Goal: Task Accomplishment & Management: Contribute content

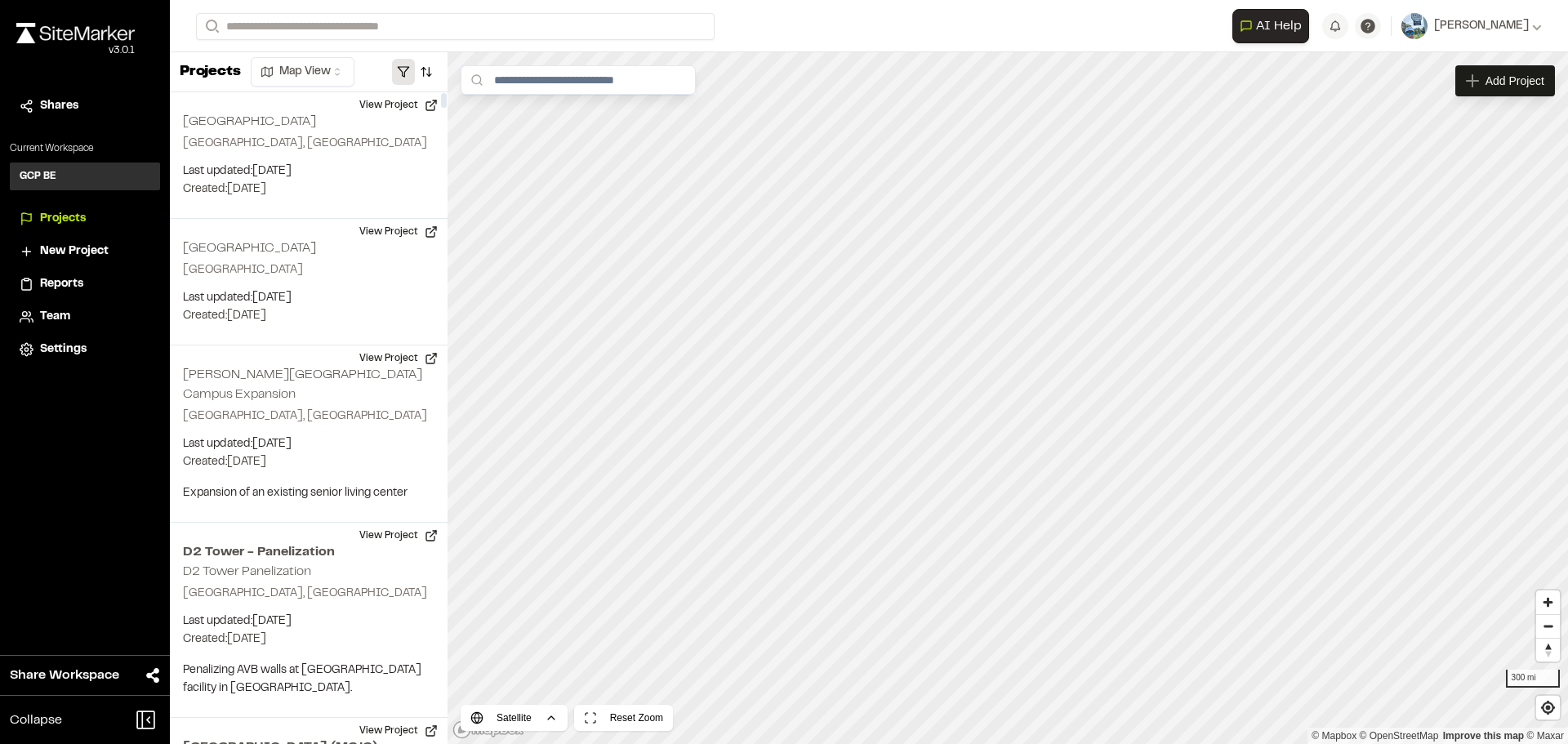
click at [398, 70] on button "button" at bounding box center [404, 71] width 23 height 26
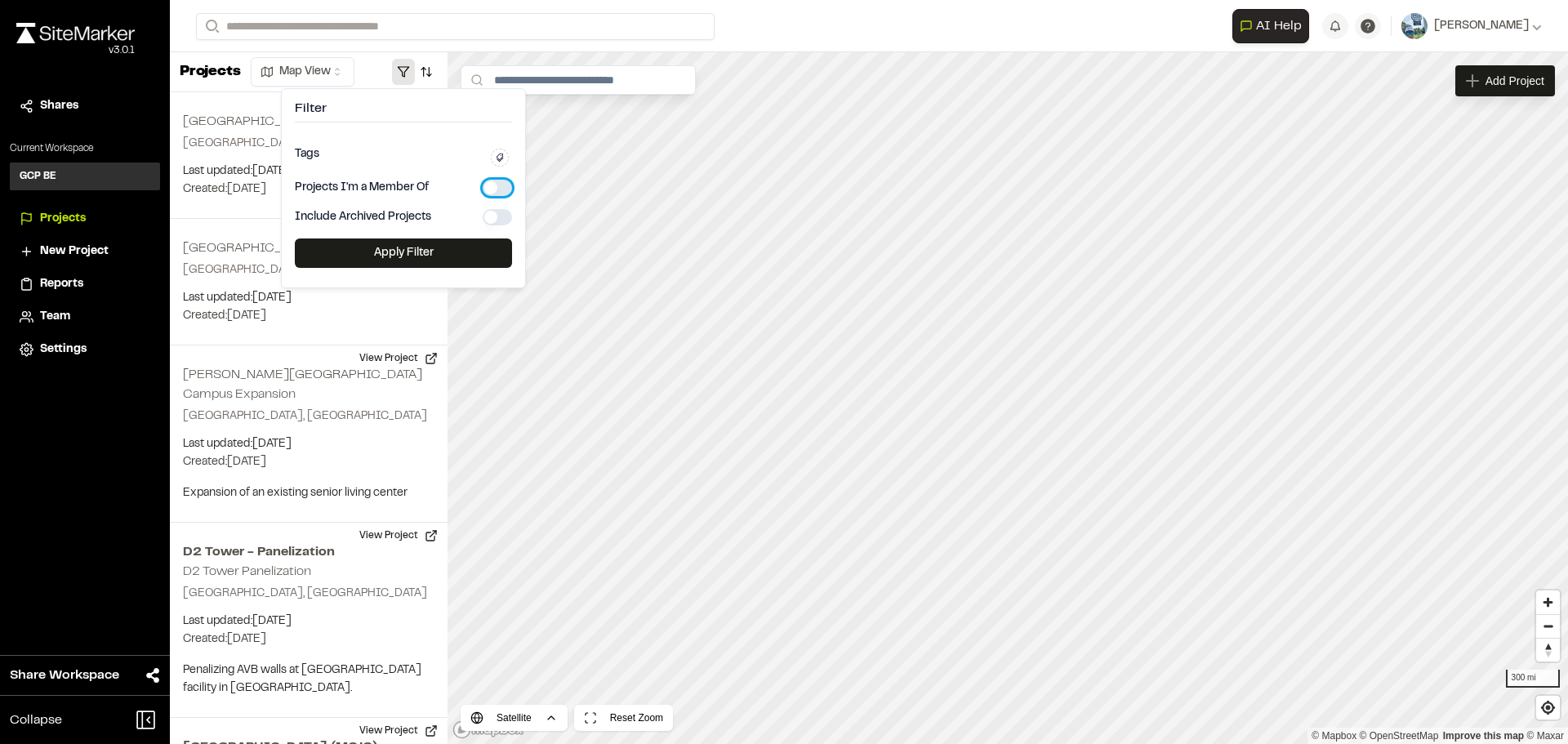
click at [489, 188] on button "button" at bounding box center [497, 187] width 29 height 16
click at [436, 251] on button "Apply Filter" at bounding box center [403, 253] width 217 height 29
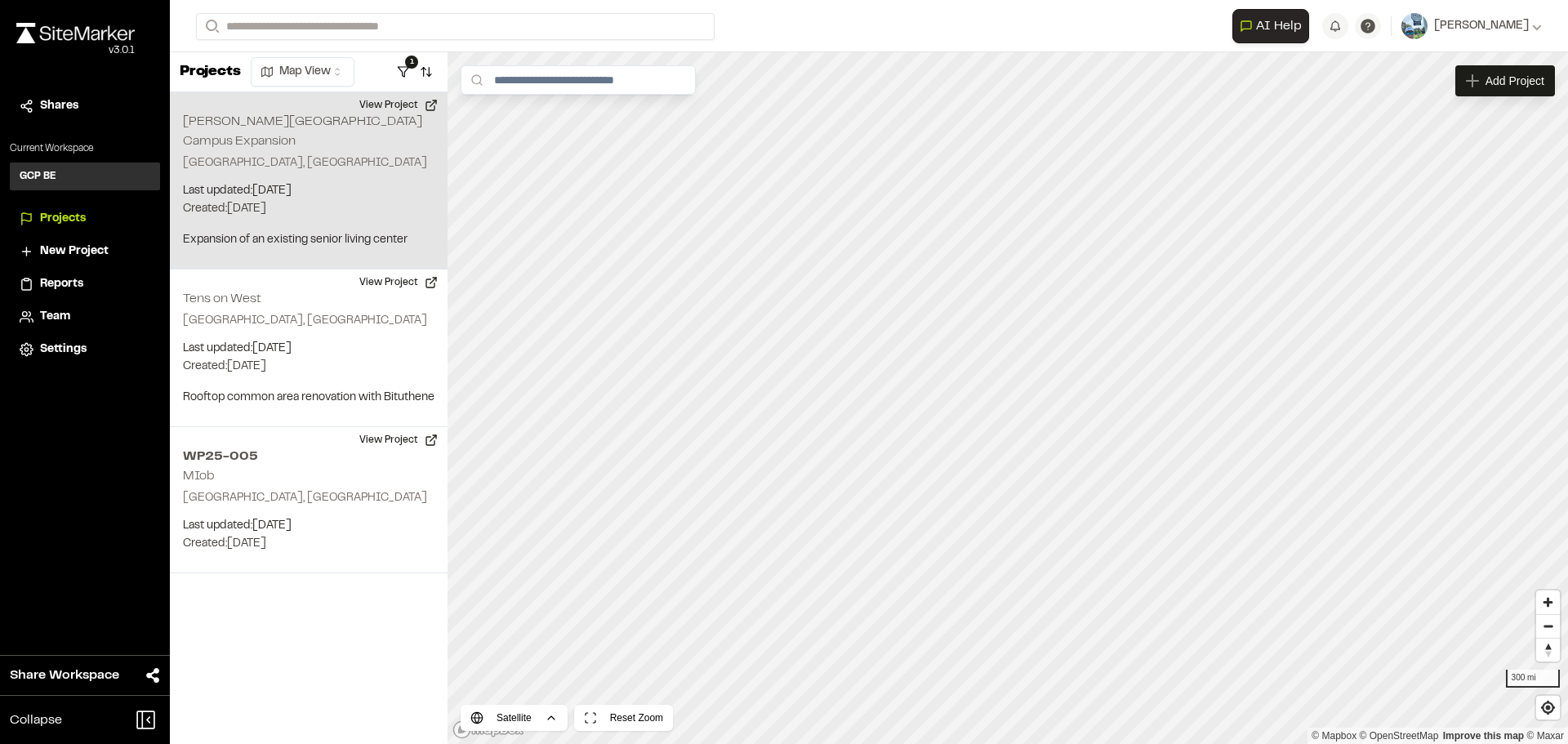
click at [262, 154] on p "[GEOGRAPHIC_DATA], [GEOGRAPHIC_DATA]" at bounding box center [308, 163] width 252 height 18
click at [250, 154] on p "[GEOGRAPHIC_DATA], [GEOGRAPHIC_DATA]" at bounding box center [308, 163] width 252 height 18
click at [393, 101] on button "View Project" at bounding box center [398, 105] width 98 height 26
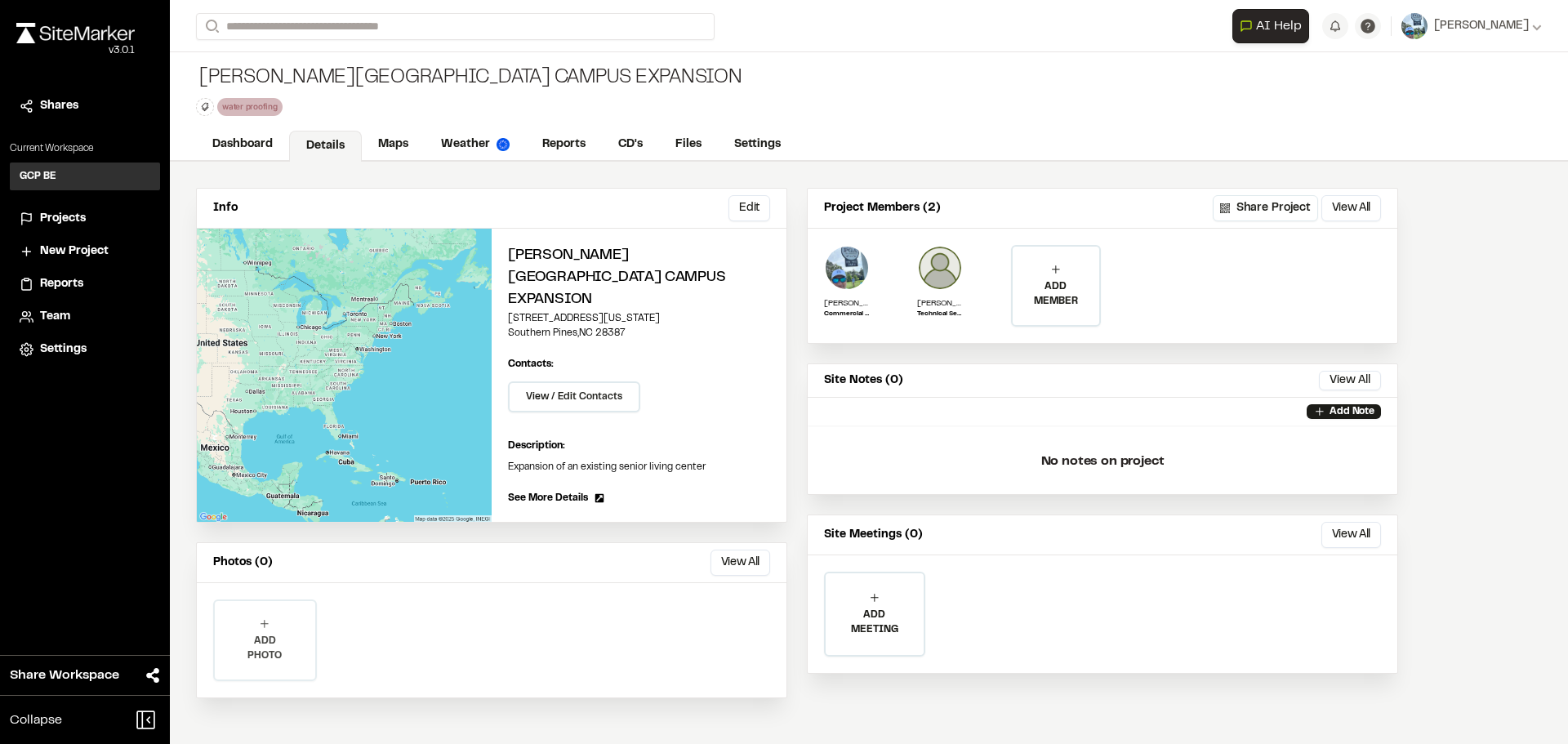
click at [270, 617] on icon at bounding box center [264, 623] width 13 height 13
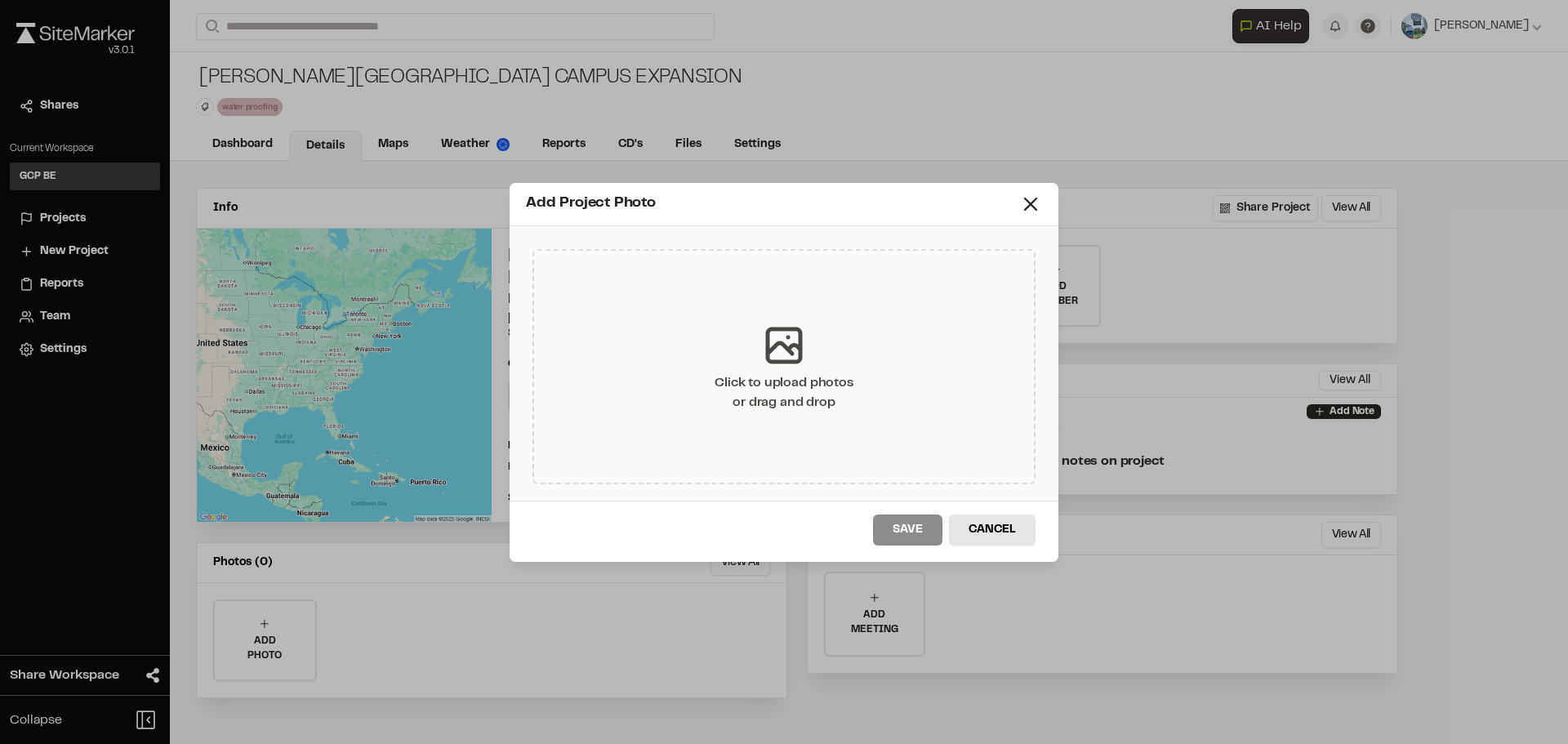
click at [781, 341] on icon at bounding box center [784, 345] width 49 height 49
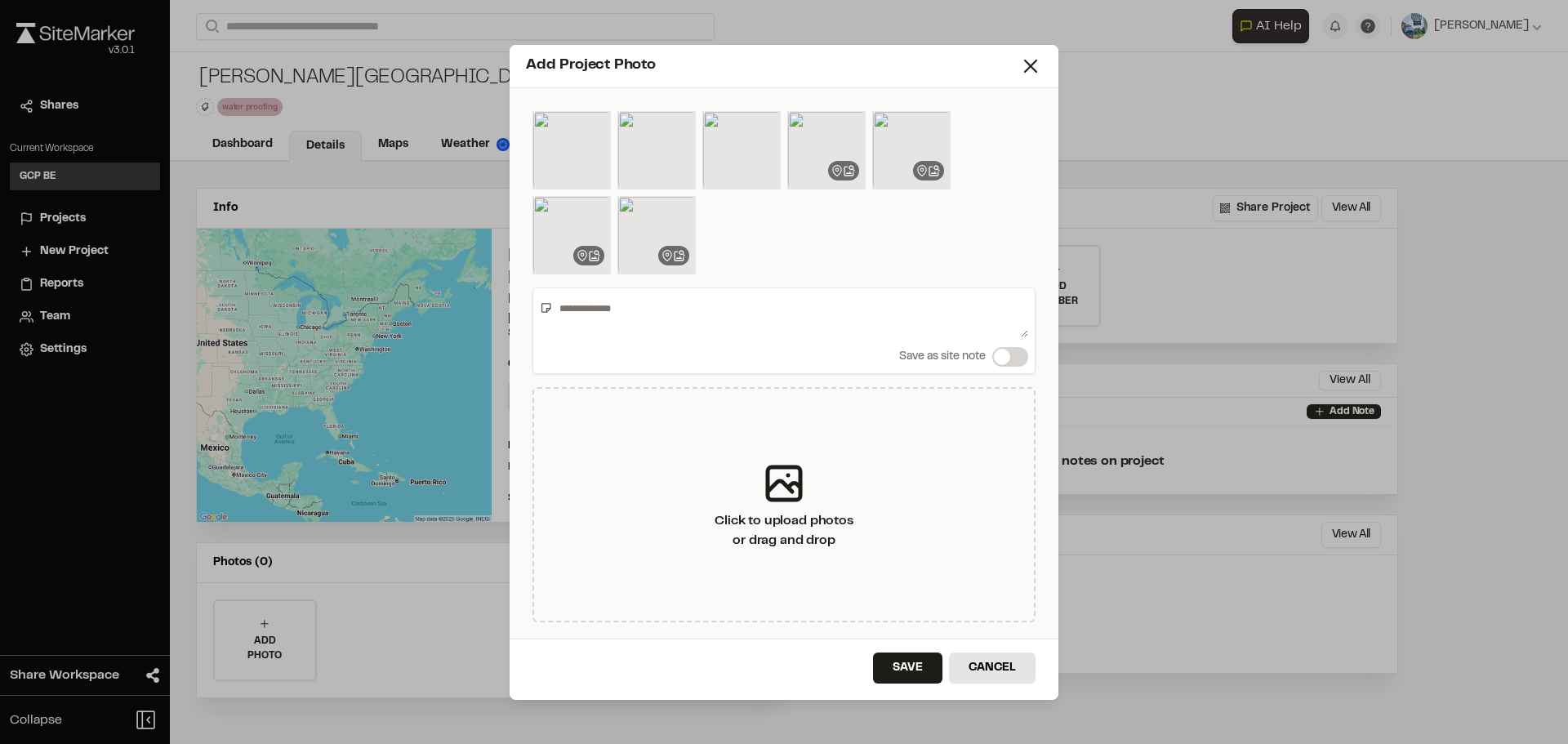
click at [624, 311] on textarea at bounding box center [791, 315] width 476 height 42
type textarea "**********"
click at [905, 663] on button "Save" at bounding box center [908, 668] width 70 height 31
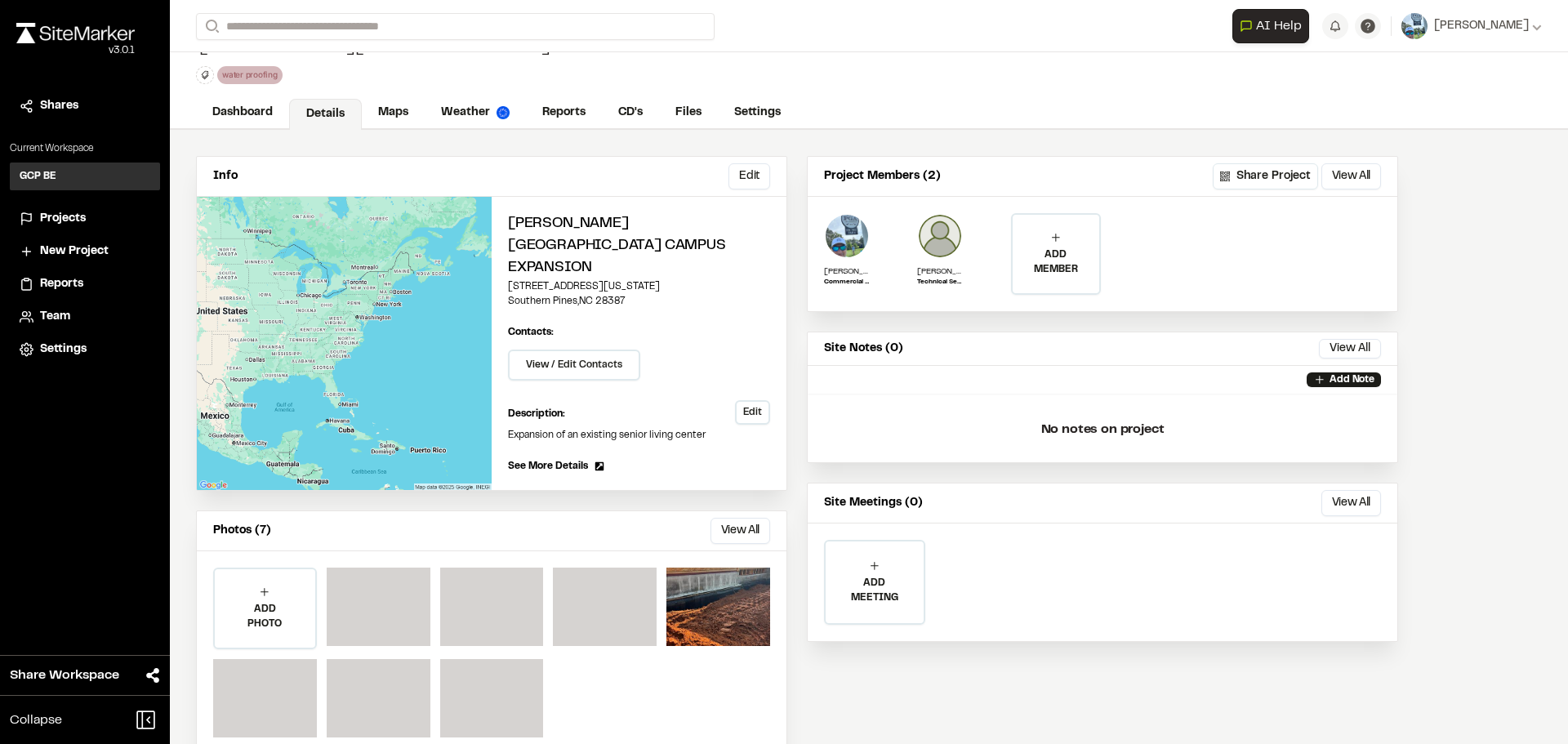
scroll to position [46, 0]
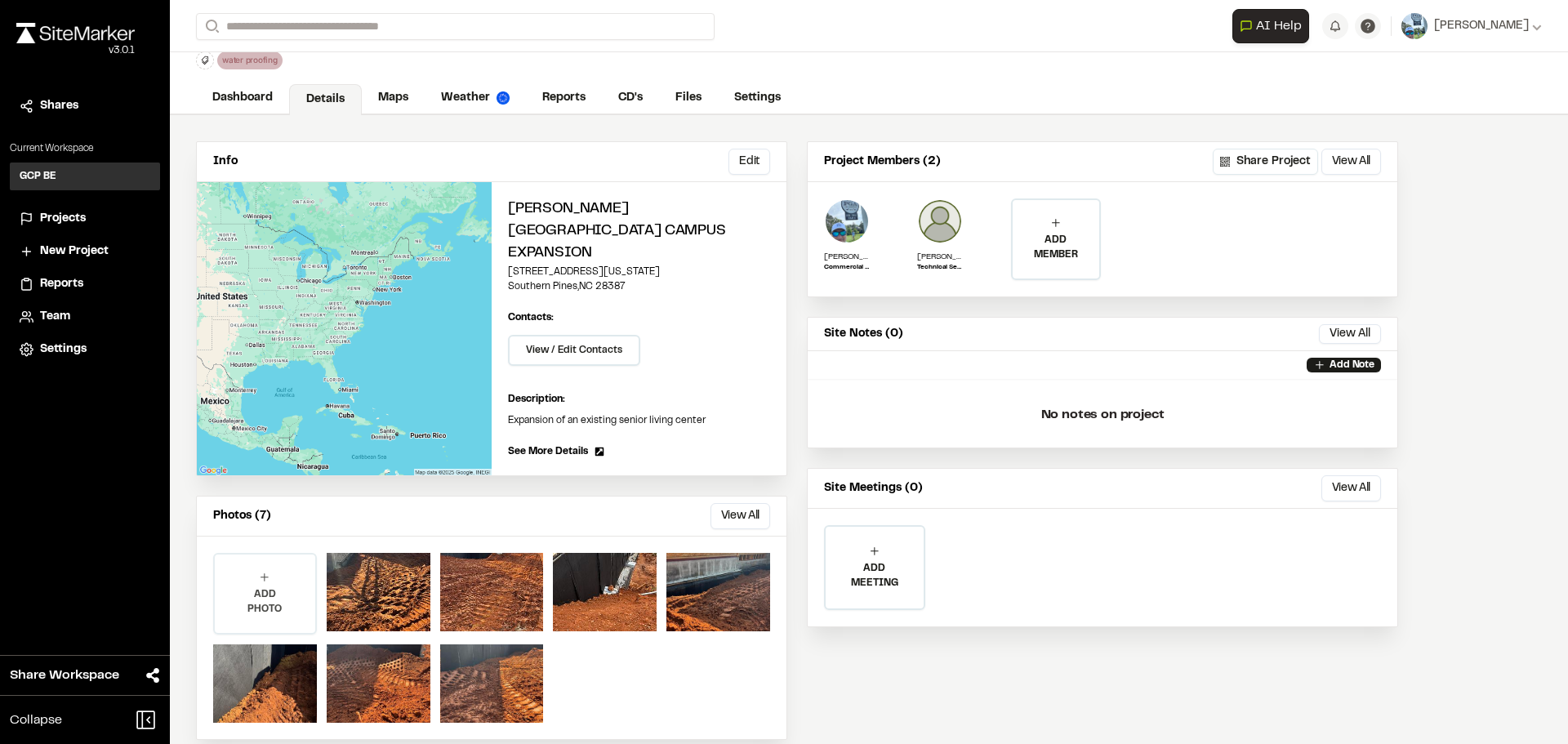
click at [265, 571] on icon at bounding box center [264, 577] width 13 height 13
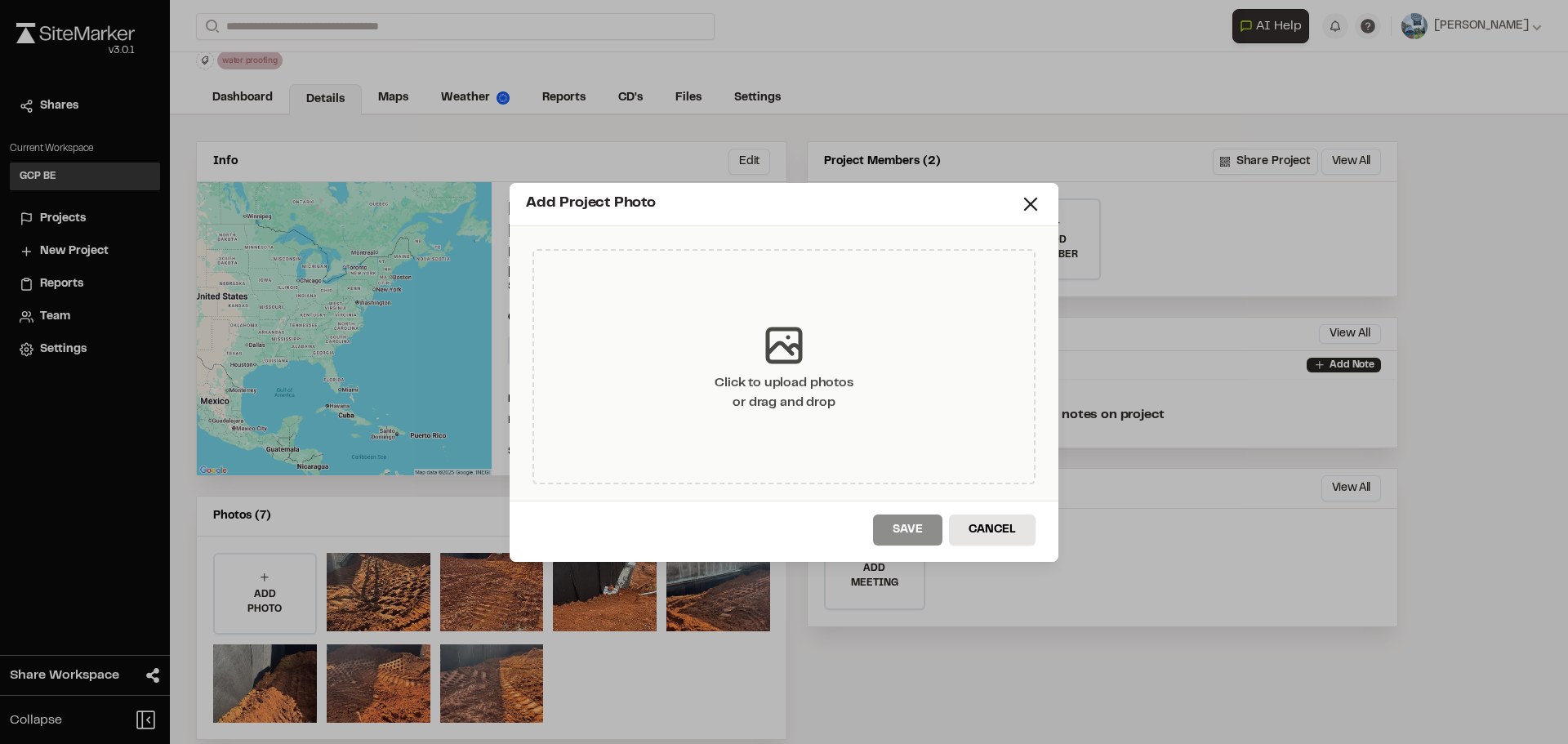
click at [785, 347] on icon at bounding box center [784, 345] width 33 height 33
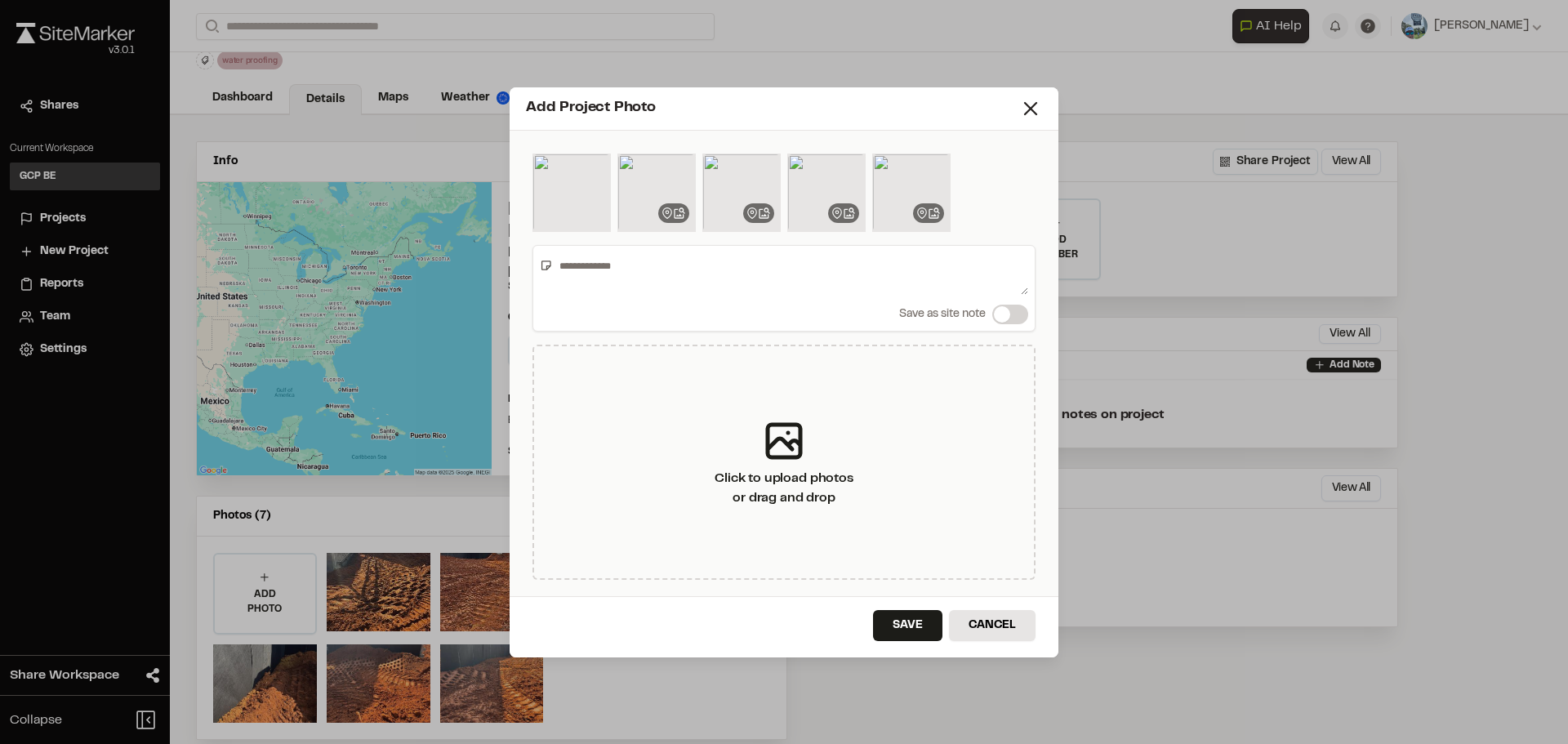
click at [641, 255] on textarea at bounding box center [791, 273] width 476 height 42
type textarea "**********"
click at [911, 618] on button "Save" at bounding box center [908, 626] width 70 height 31
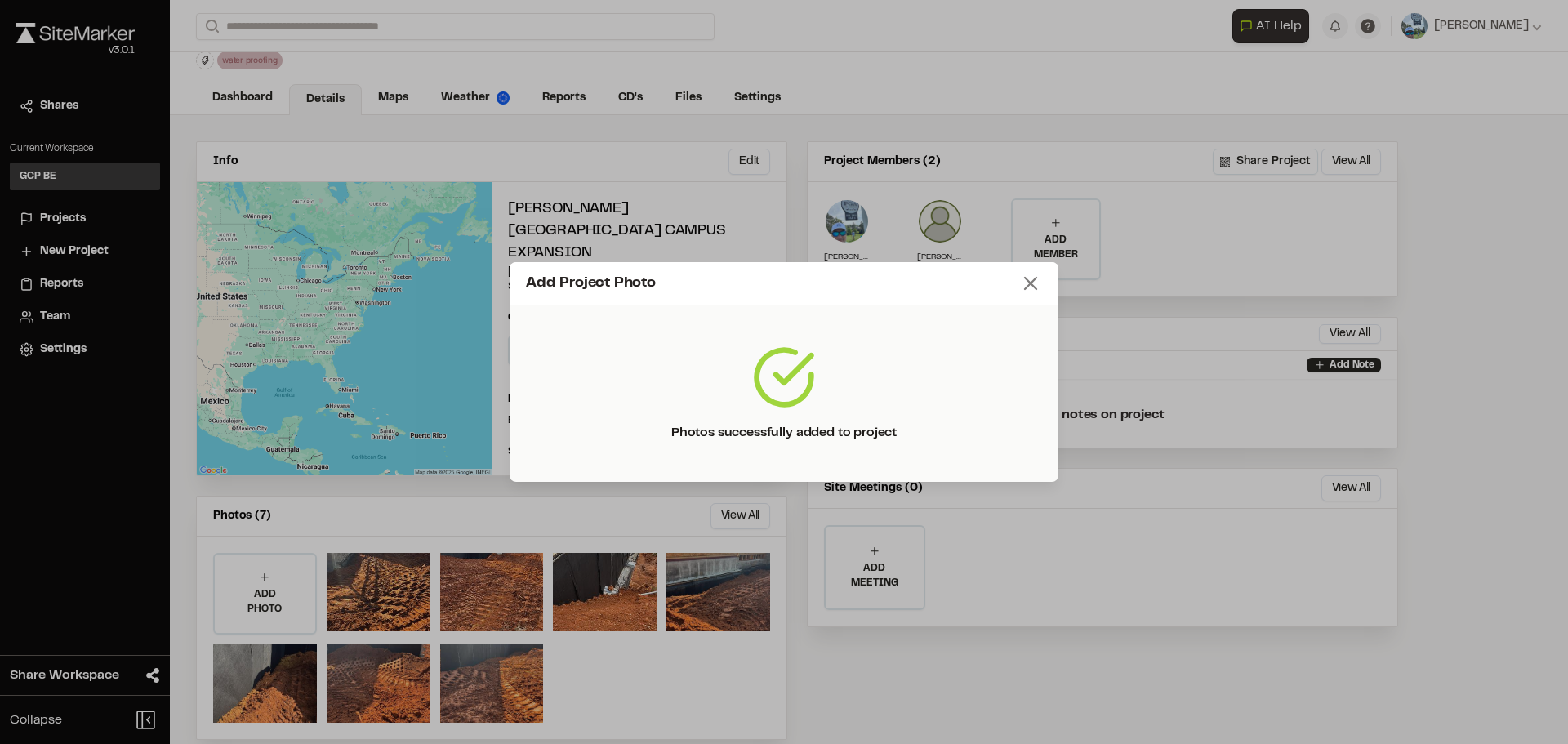
click at [1030, 284] on line at bounding box center [1030, 282] width 11 height 11
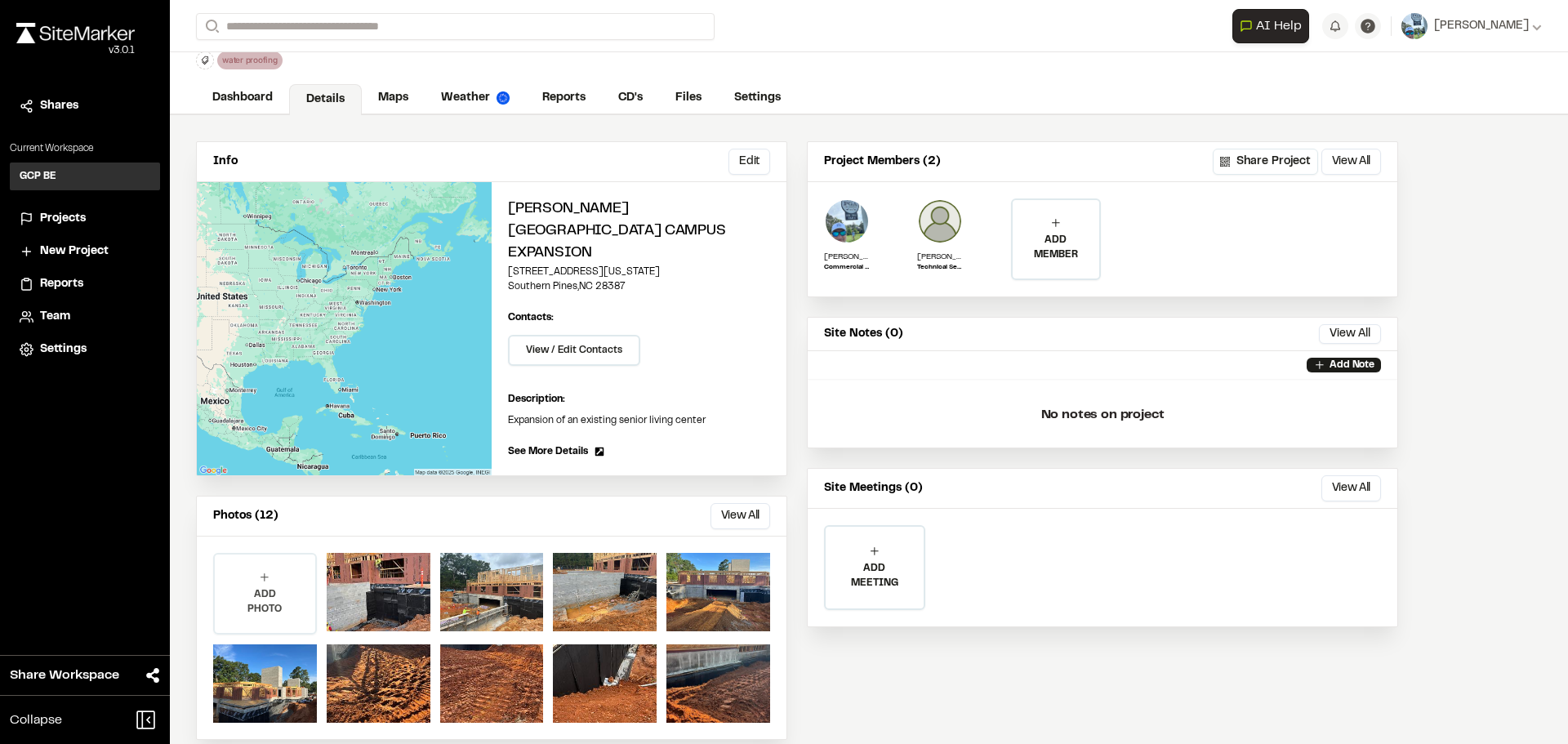
click at [264, 561] on div "ADD PHOTO" at bounding box center [264, 593] width 100 height 78
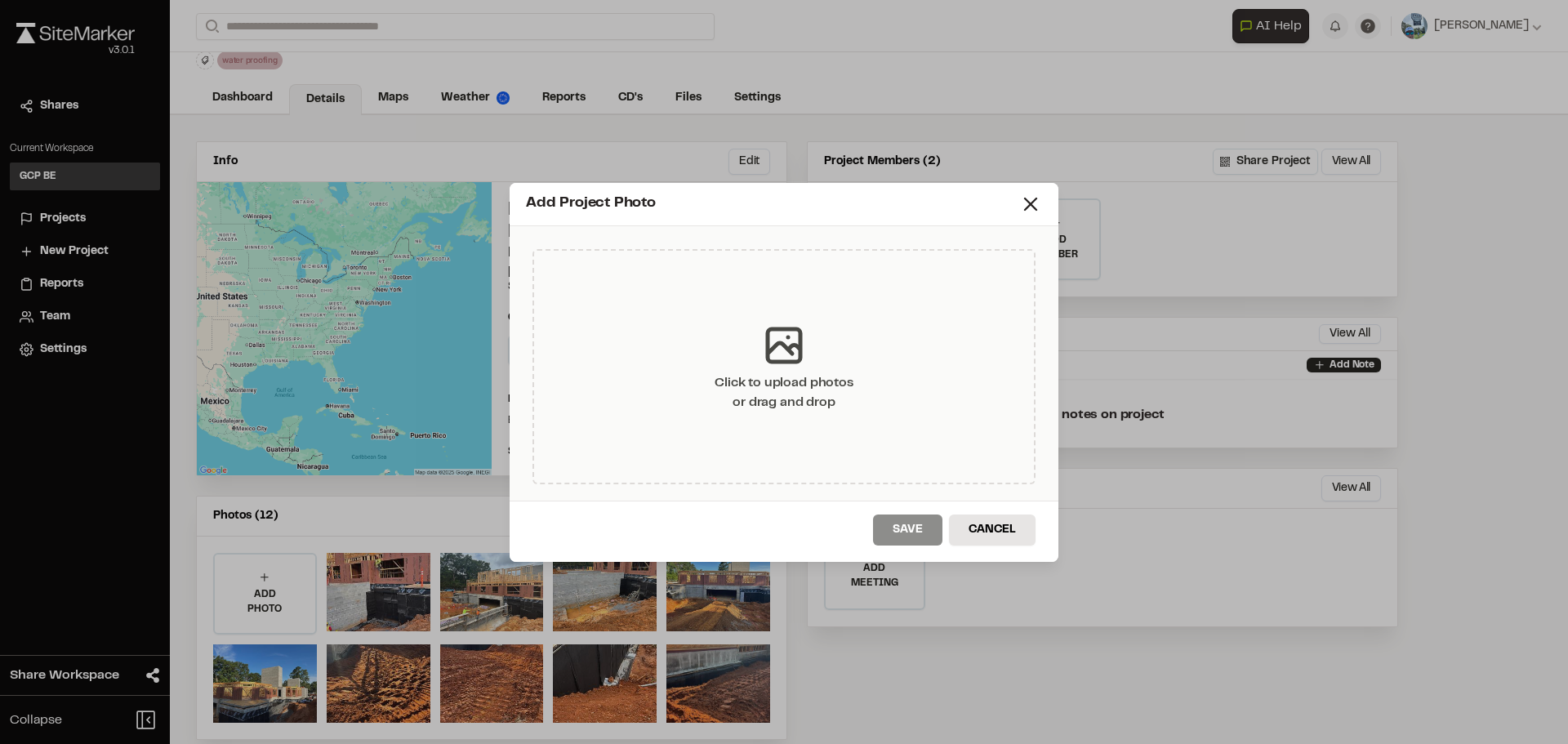
click at [781, 343] on icon at bounding box center [784, 345] width 33 height 33
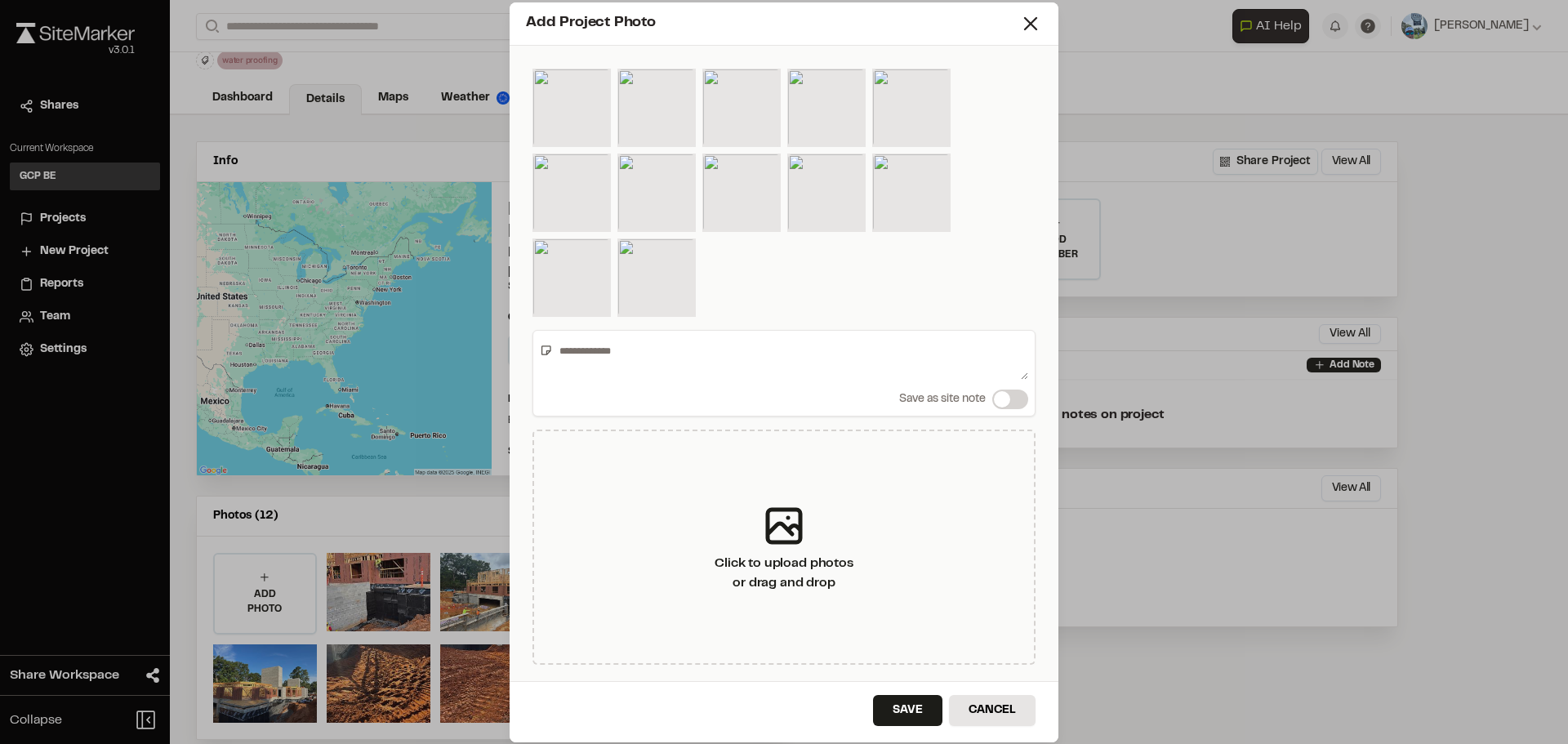
click at [694, 375] on textarea at bounding box center [791, 358] width 476 height 42
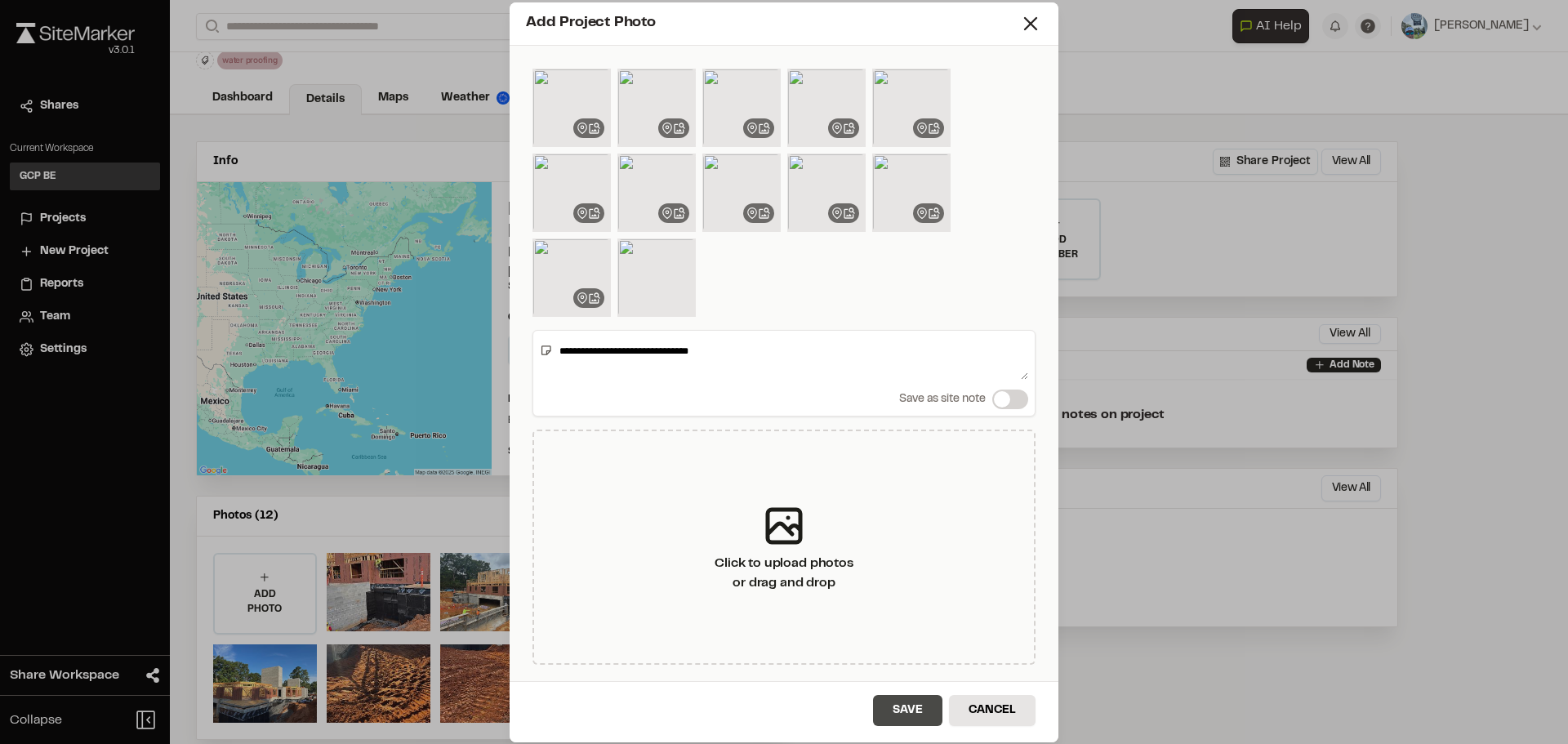
type textarea "**********"
click at [909, 713] on button "Save" at bounding box center [908, 710] width 70 height 31
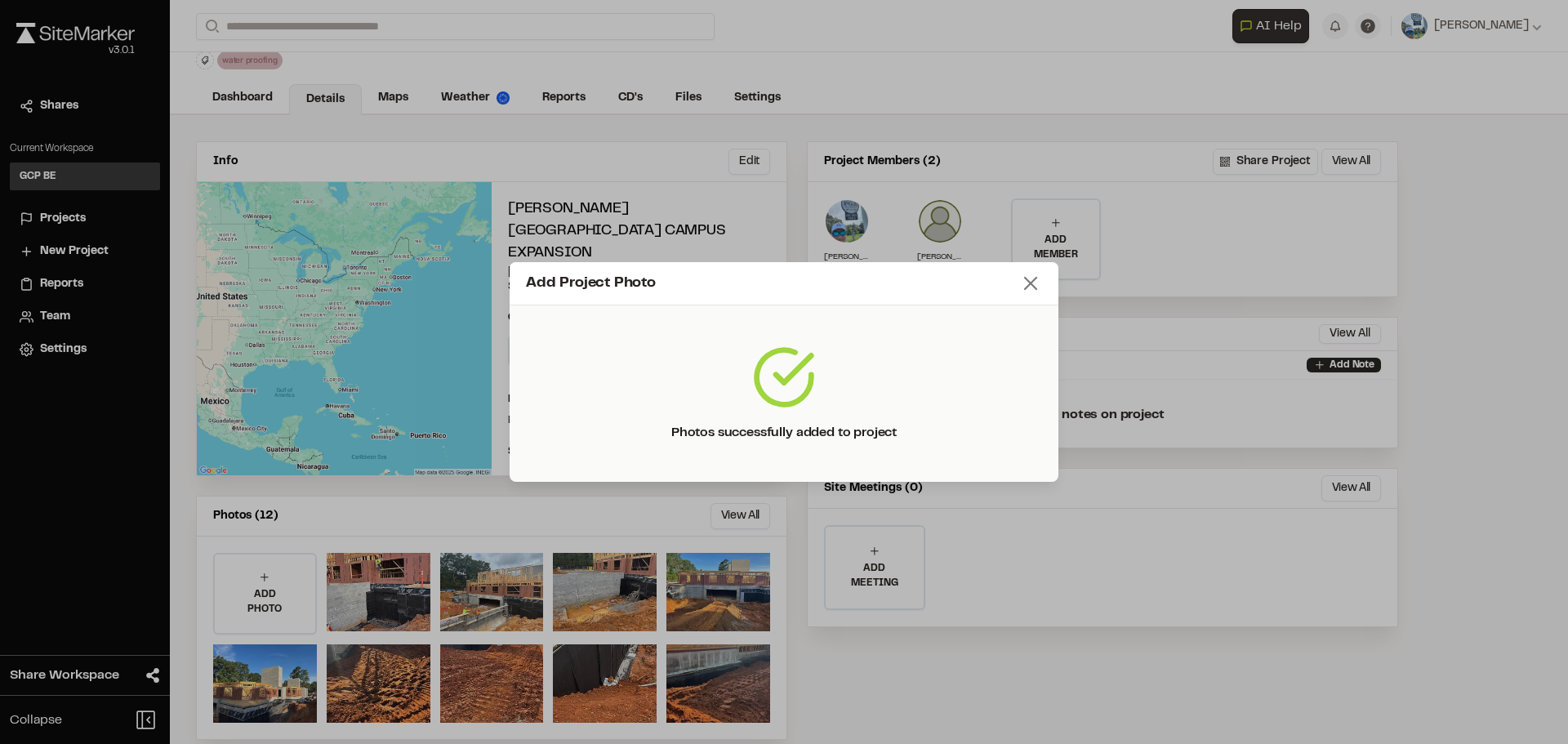
click at [1030, 280] on icon at bounding box center [1030, 283] width 23 height 23
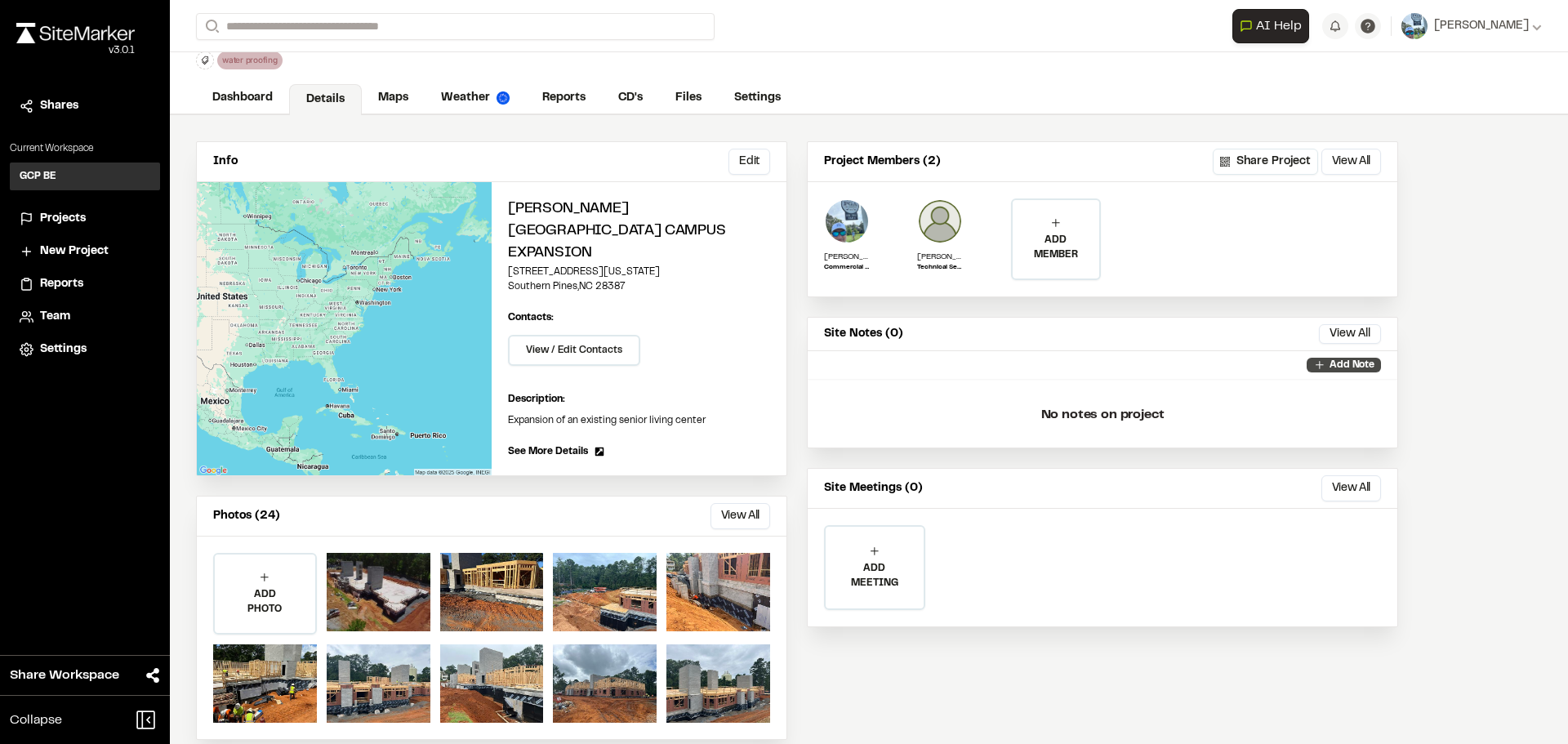
click at [1347, 364] on p "Add Note" at bounding box center [1352, 365] width 45 height 15
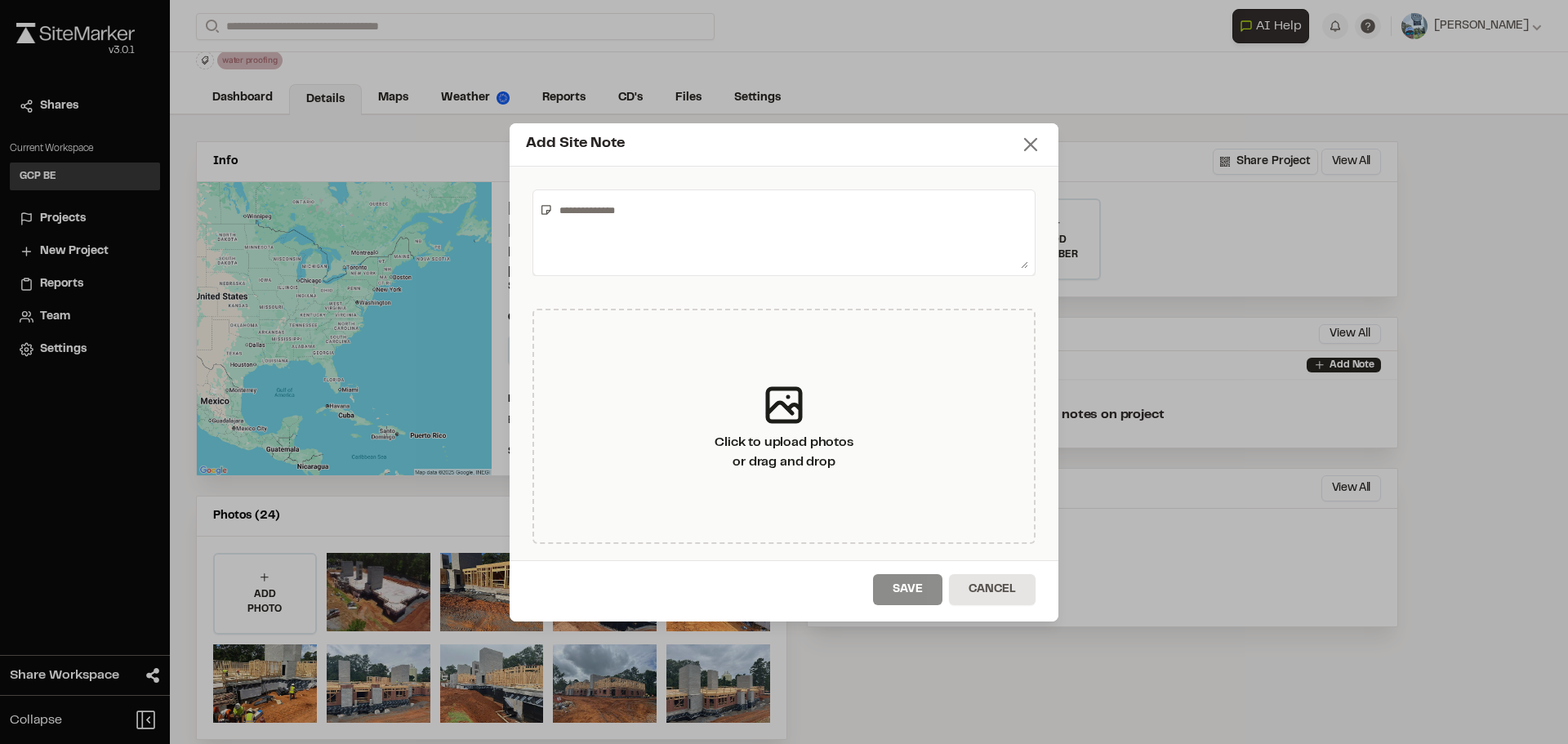
click at [1036, 139] on line at bounding box center [1030, 144] width 11 height 11
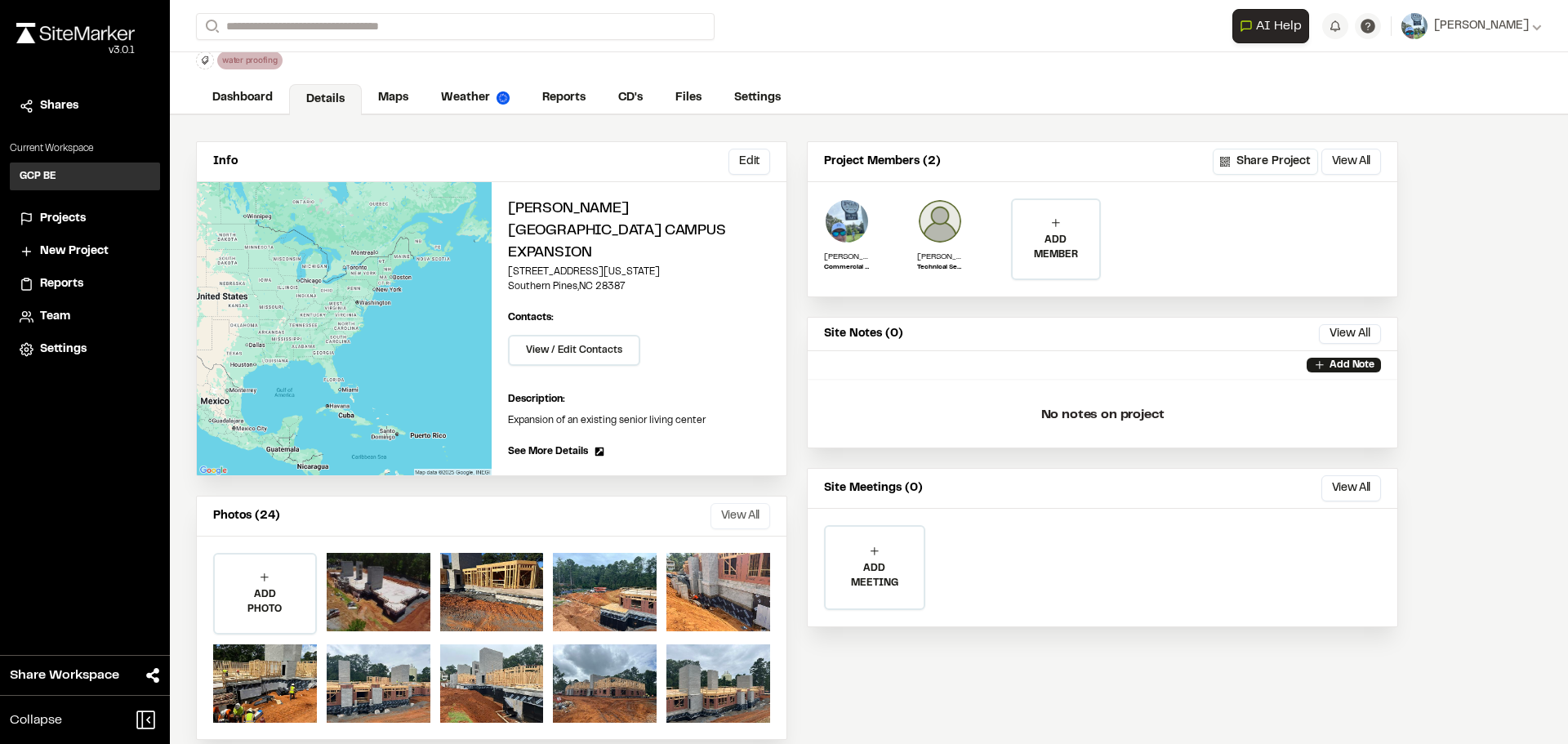
click at [748, 503] on button "View All" at bounding box center [740, 516] width 59 height 26
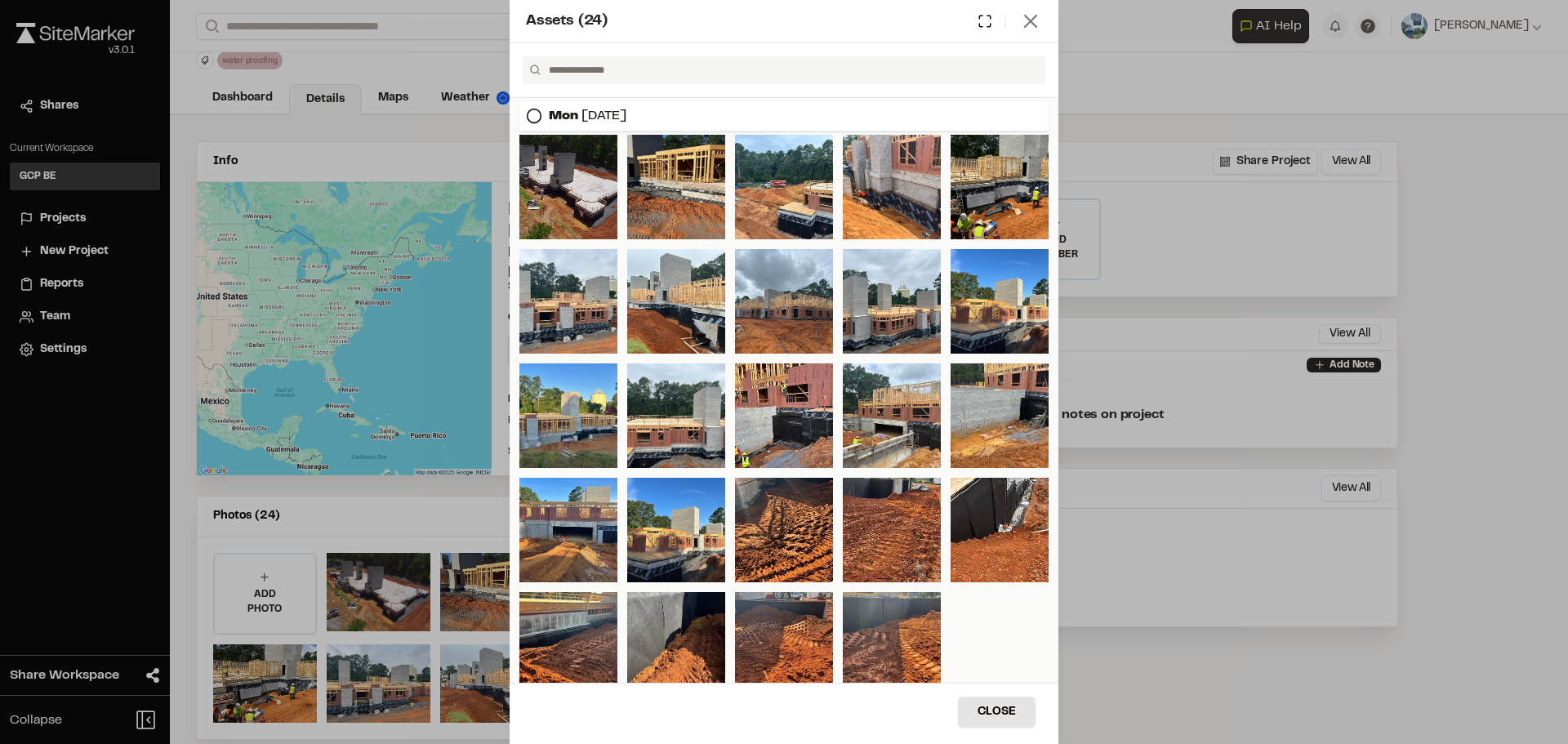
click at [1030, 15] on icon at bounding box center [1030, 21] width 23 height 23
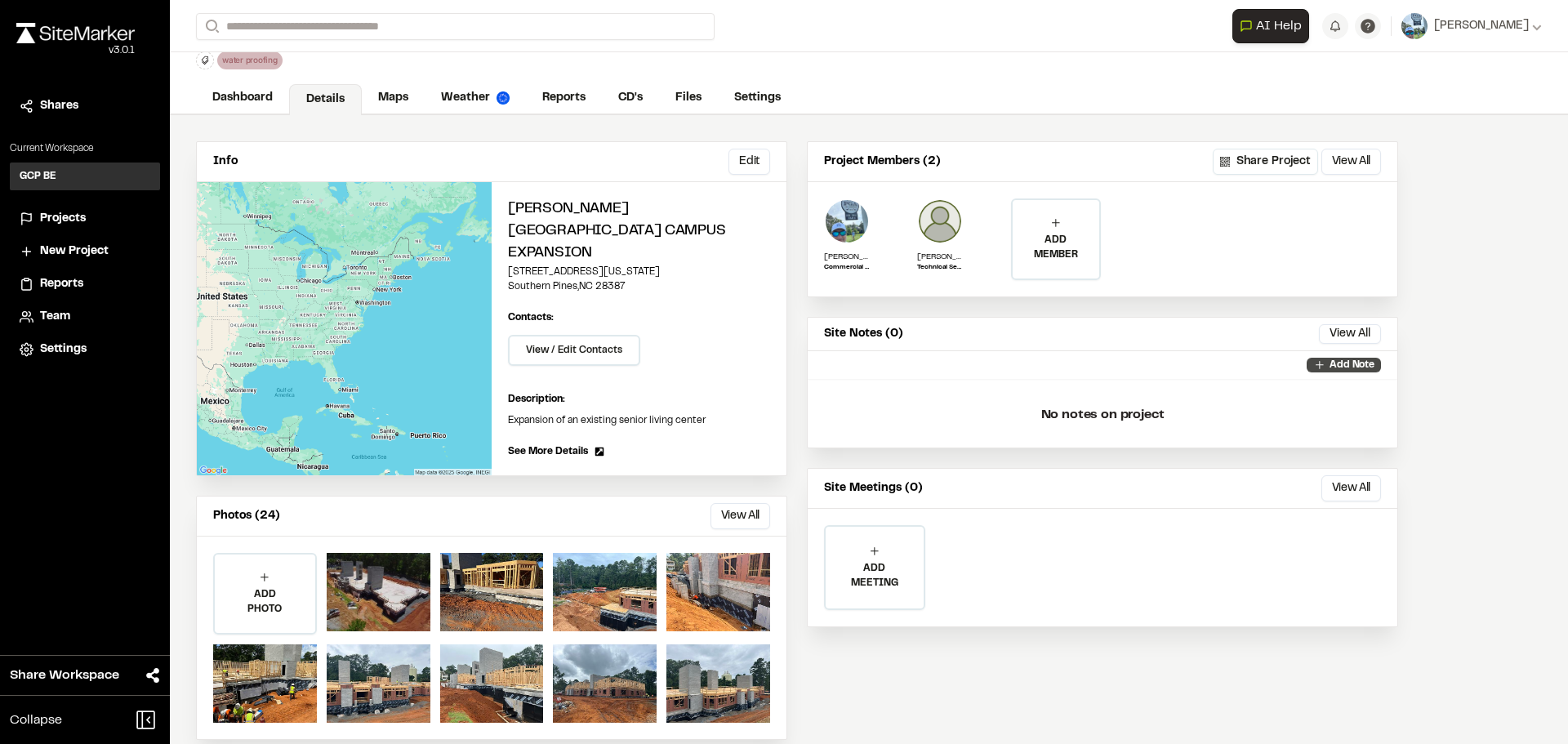
click at [1315, 363] on icon at bounding box center [1320, 365] width 13 height 13
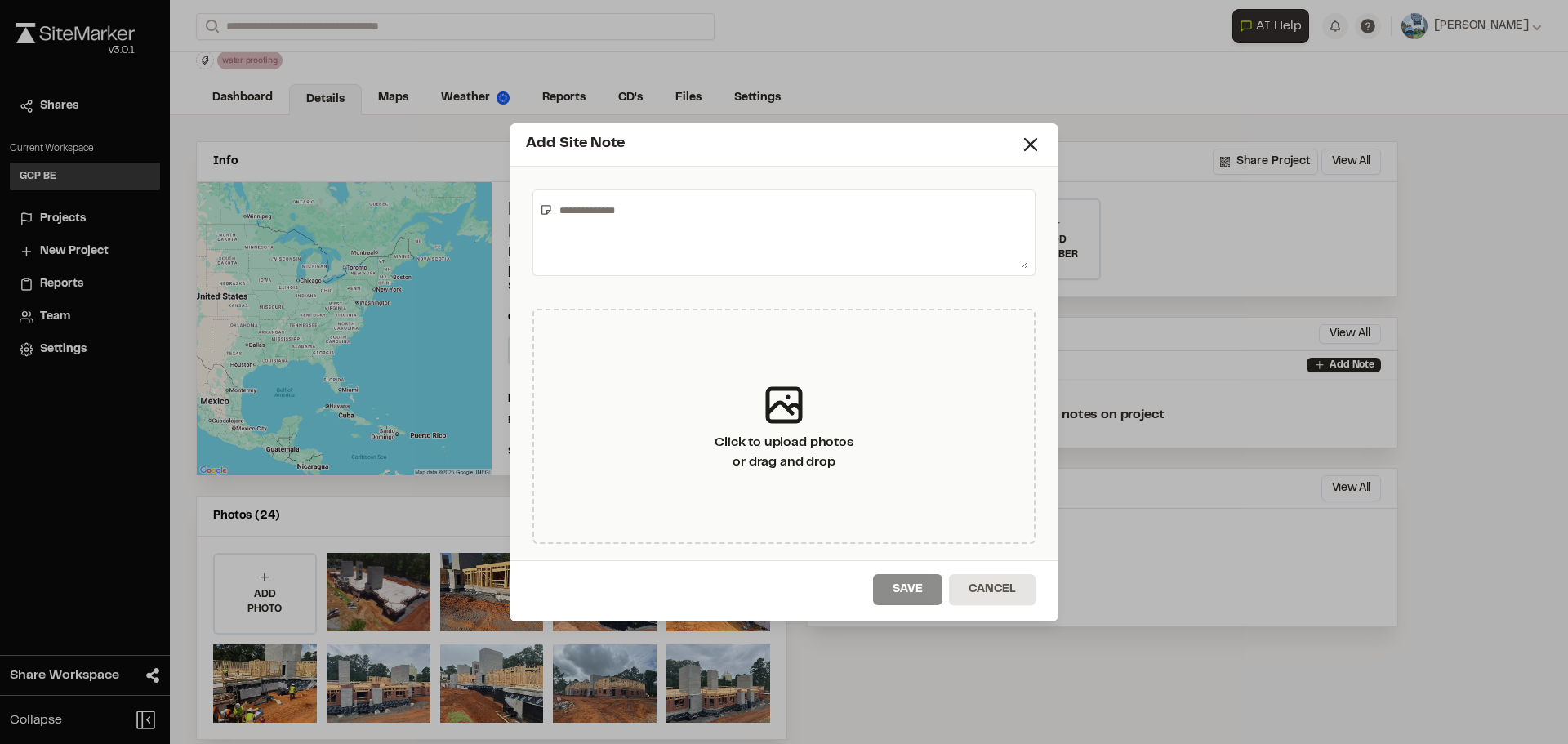
click at [594, 214] on textarea at bounding box center [791, 233] width 476 height 72
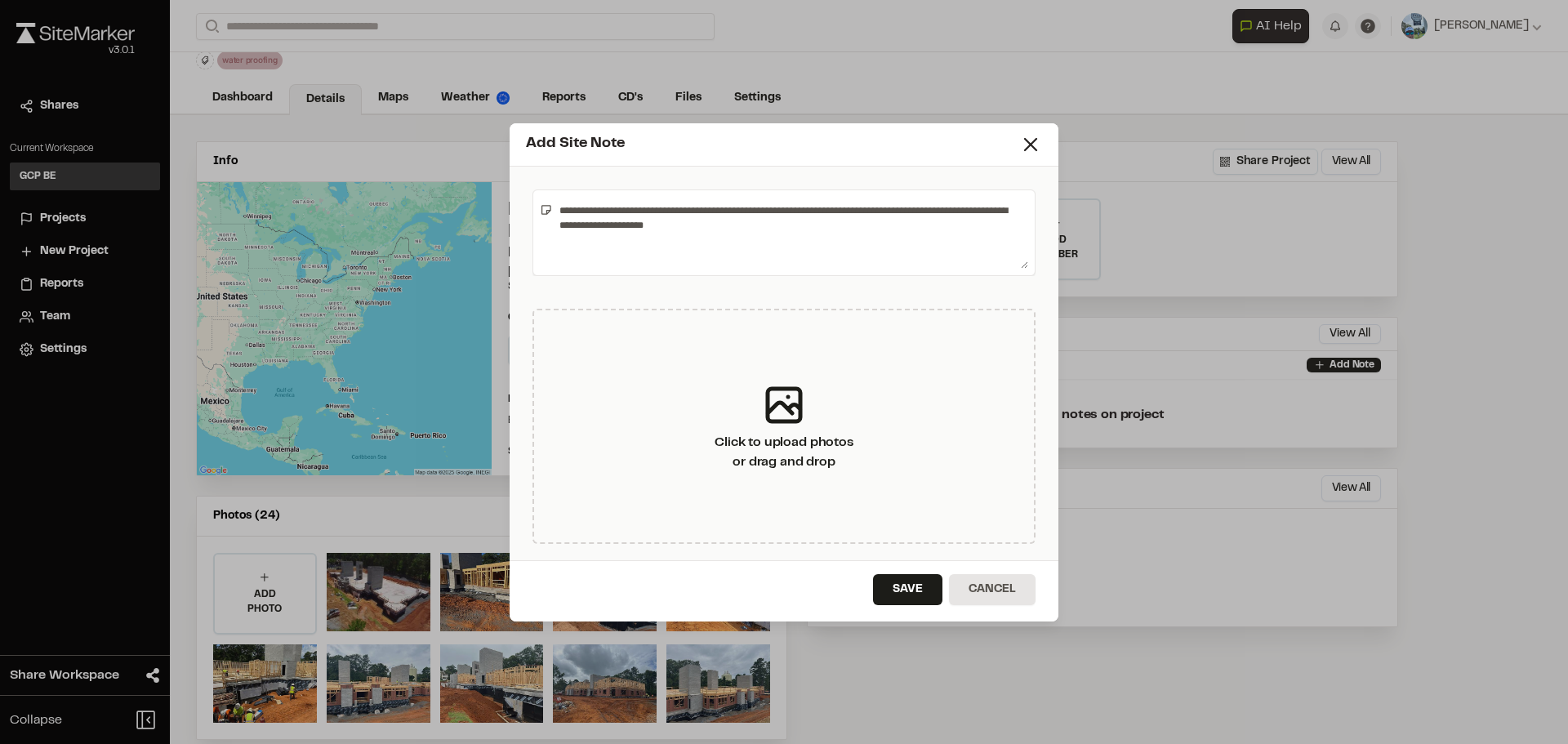
click at [681, 225] on textarea "**********" at bounding box center [791, 233] width 476 height 72
click at [937, 225] on textarea "**********" at bounding box center [791, 233] width 476 height 72
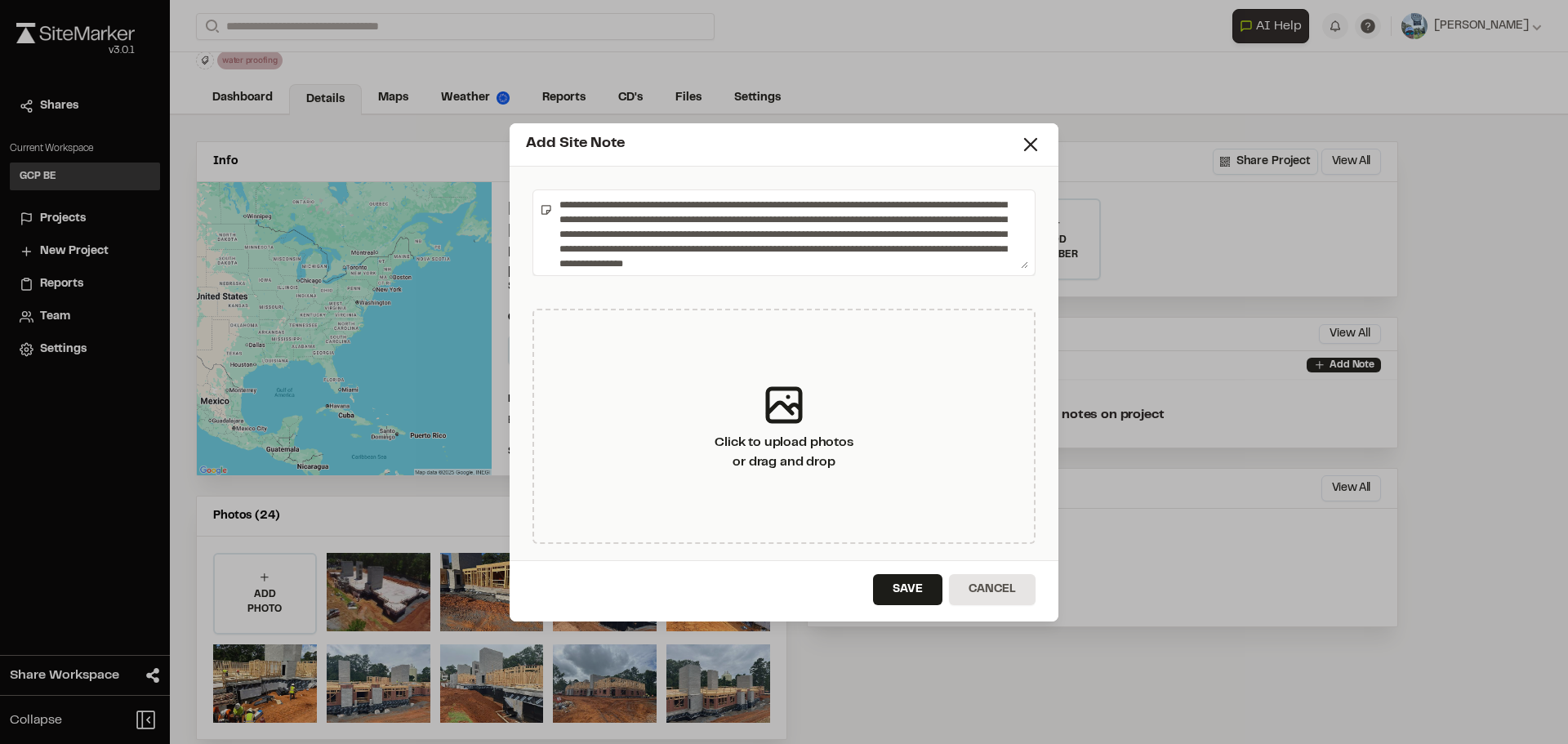
scroll to position [79, 0]
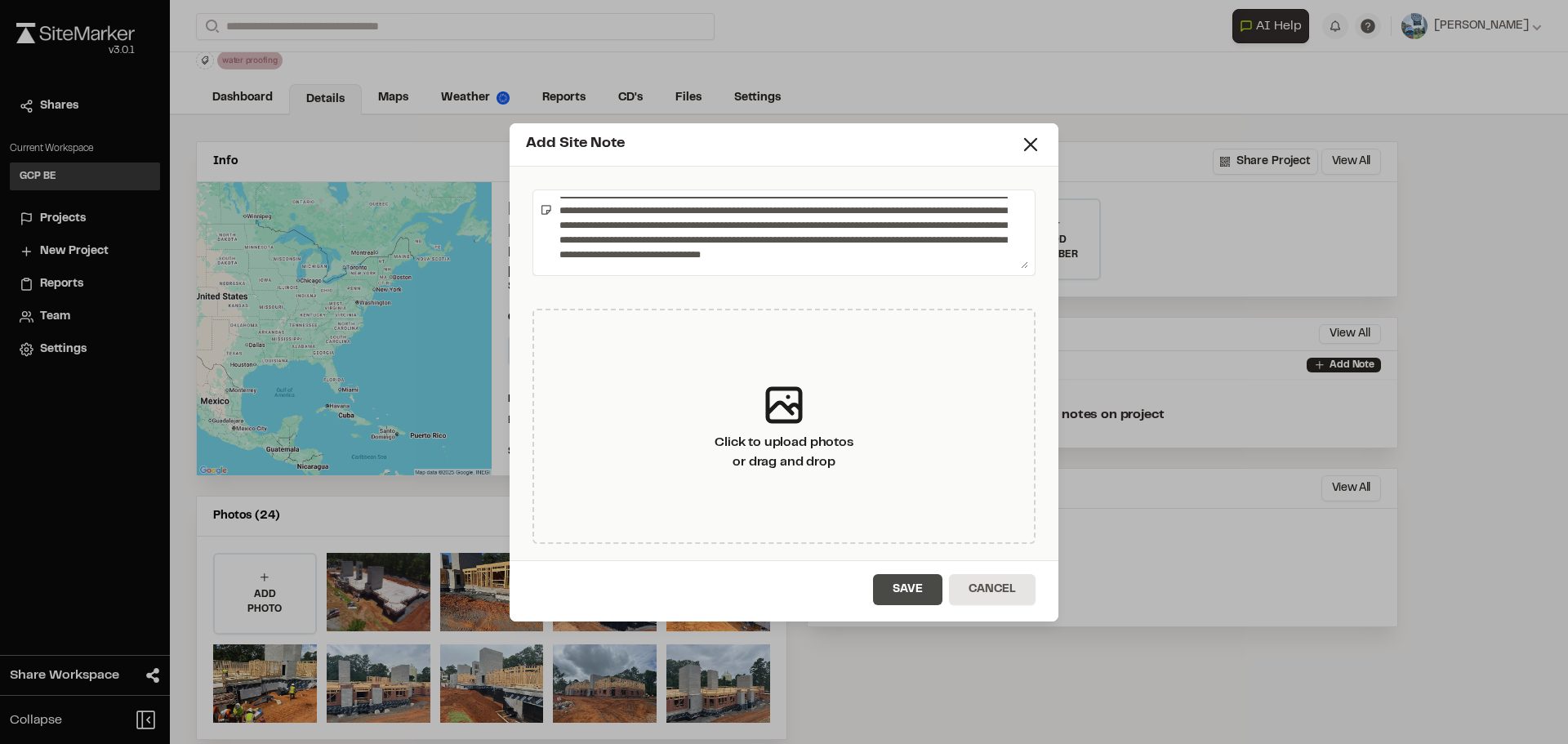
type textarea "**********"
click at [907, 583] on button "Save" at bounding box center [908, 590] width 70 height 31
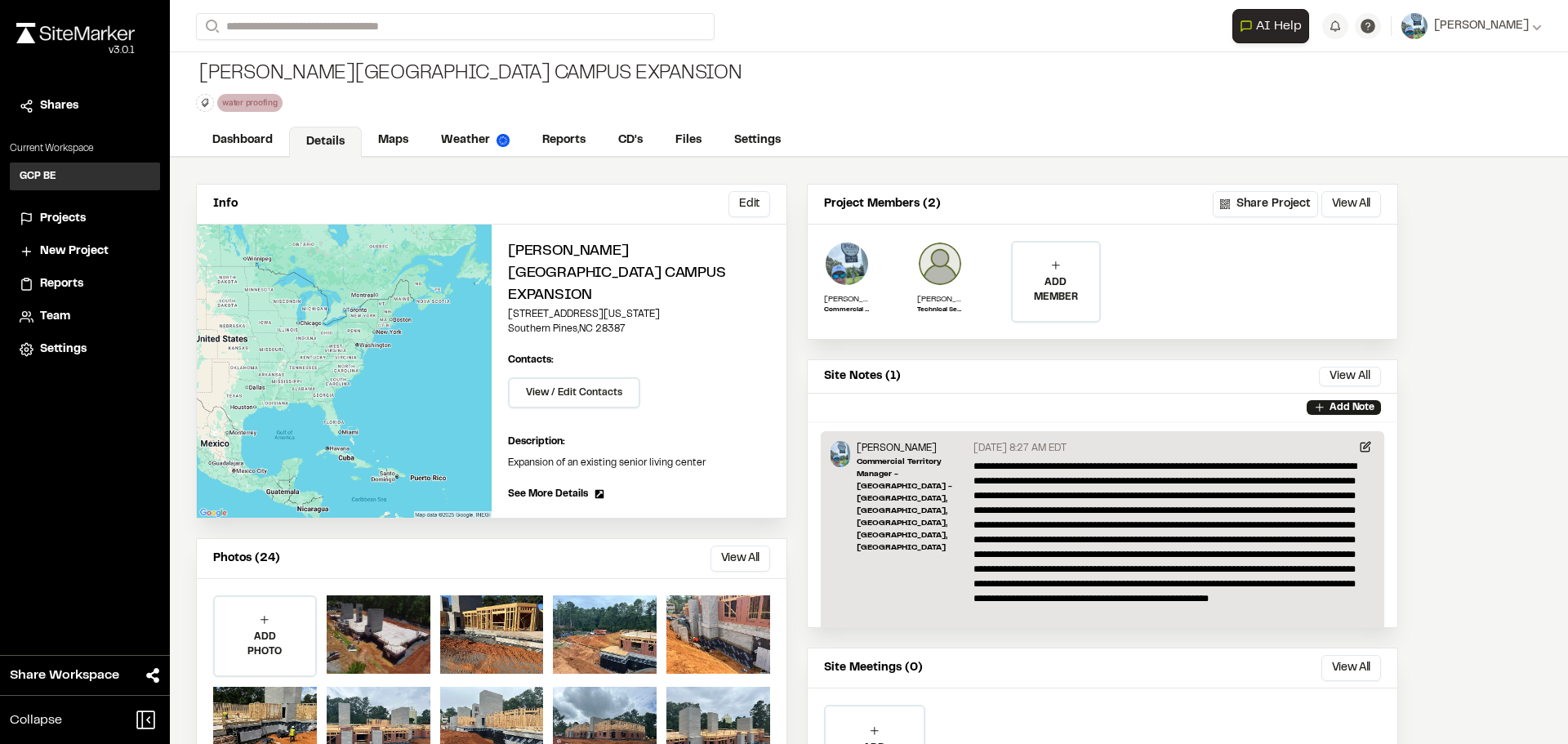
scroll to position [0, 0]
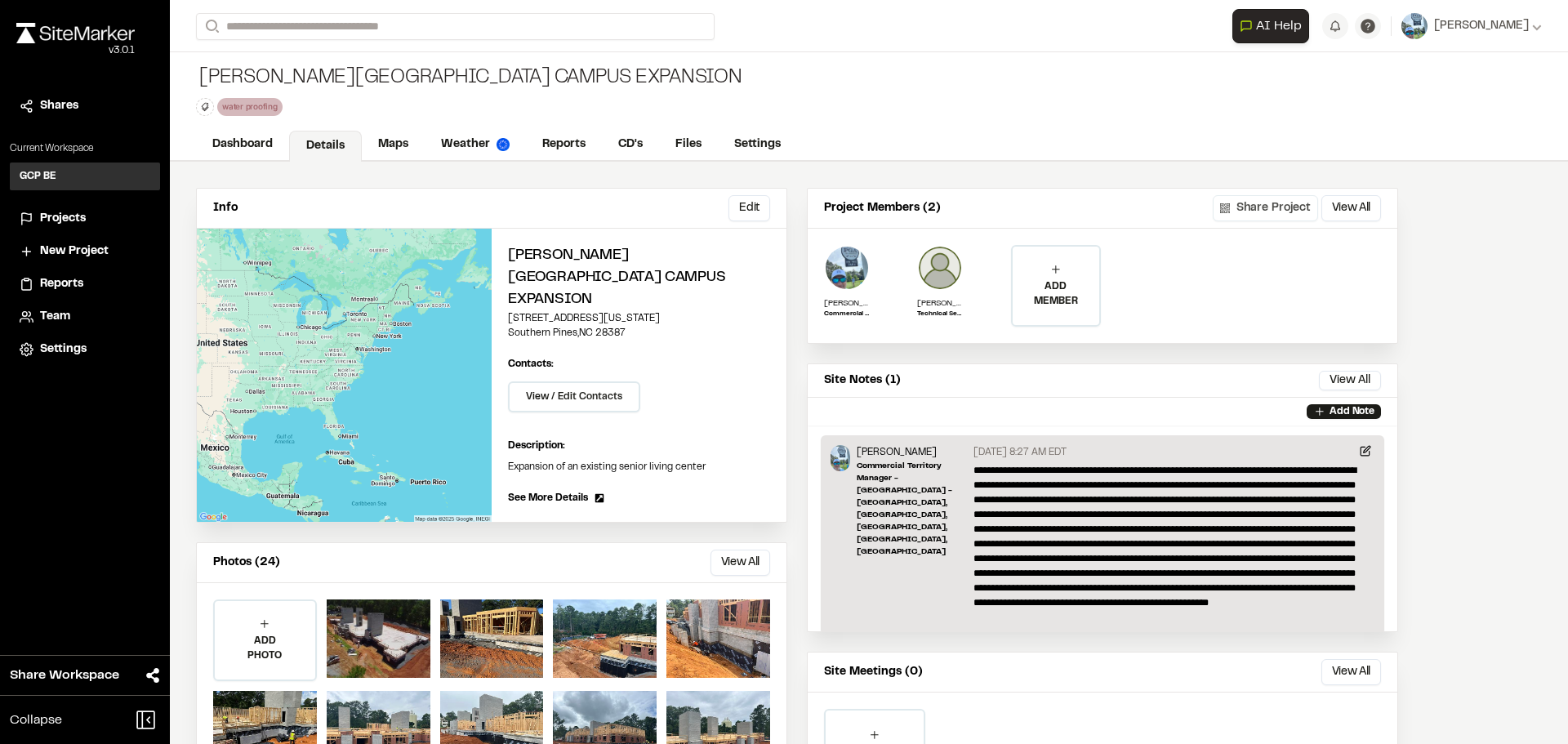
click at [1254, 204] on button "Share Project" at bounding box center [1266, 208] width 106 height 26
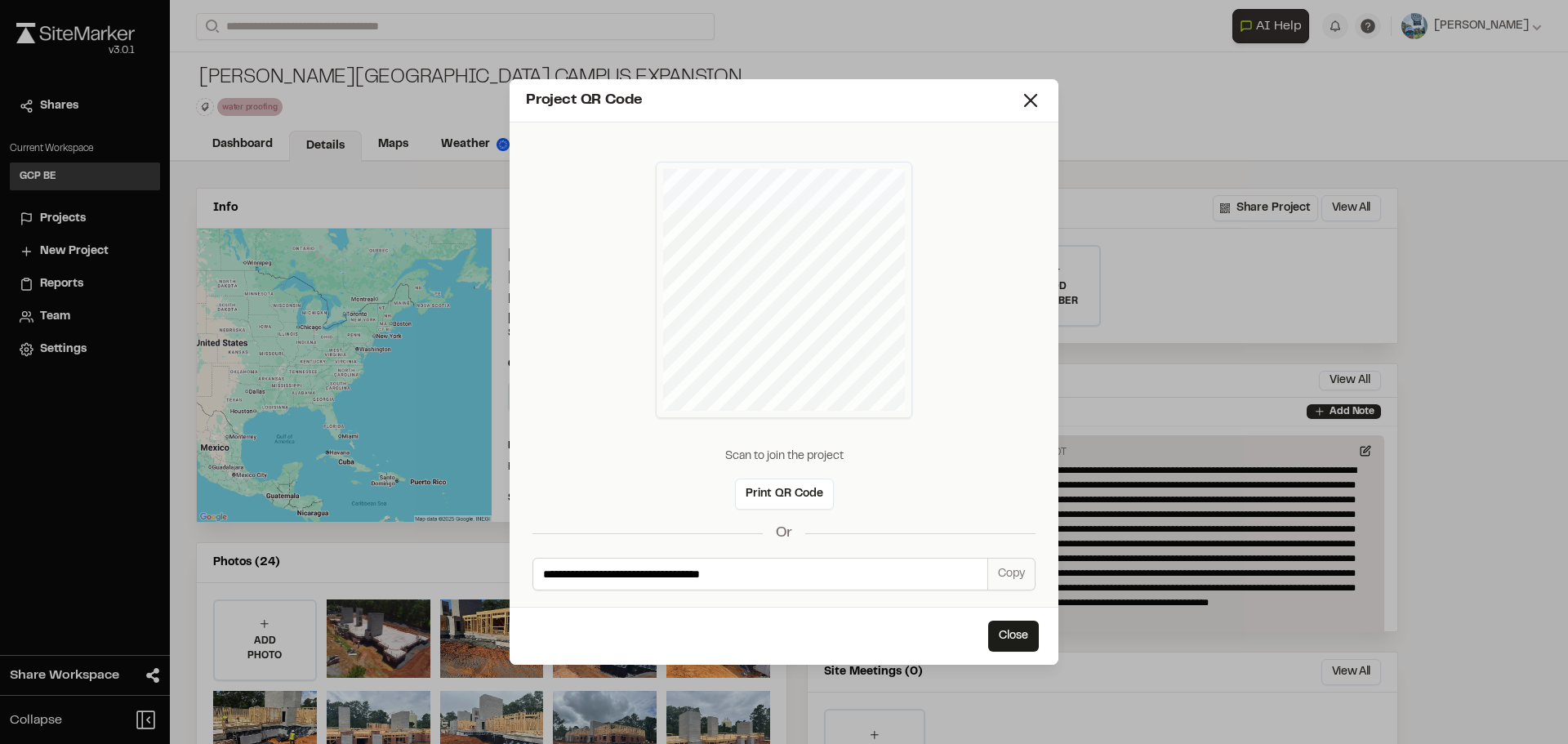
click at [1017, 113] on div "Project QR Code" at bounding box center [784, 100] width 549 height 43
click at [1033, 93] on icon at bounding box center [1030, 100] width 23 height 23
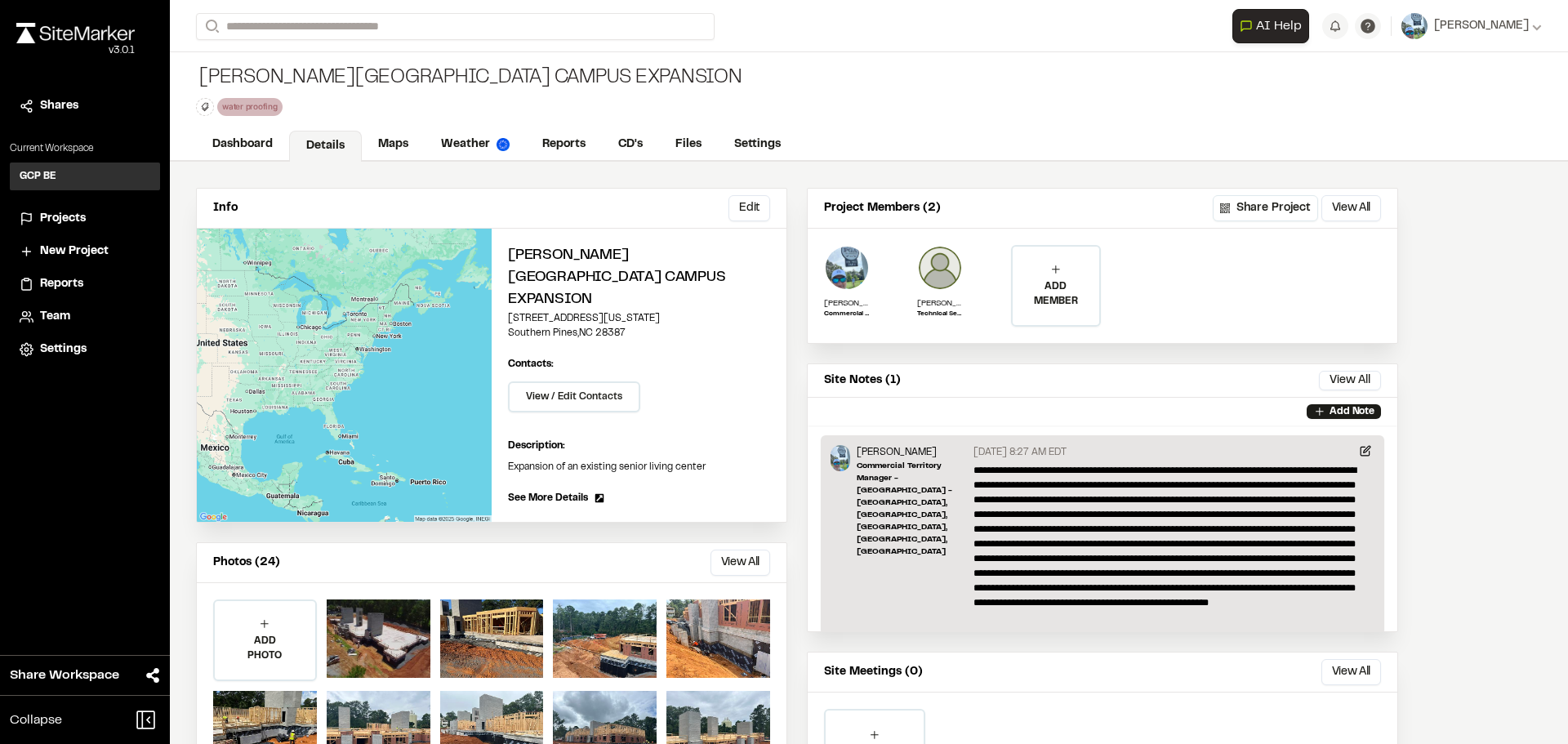
click at [65, 281] on span "Reports" at bounding box center [62, 284] width 43 height 18
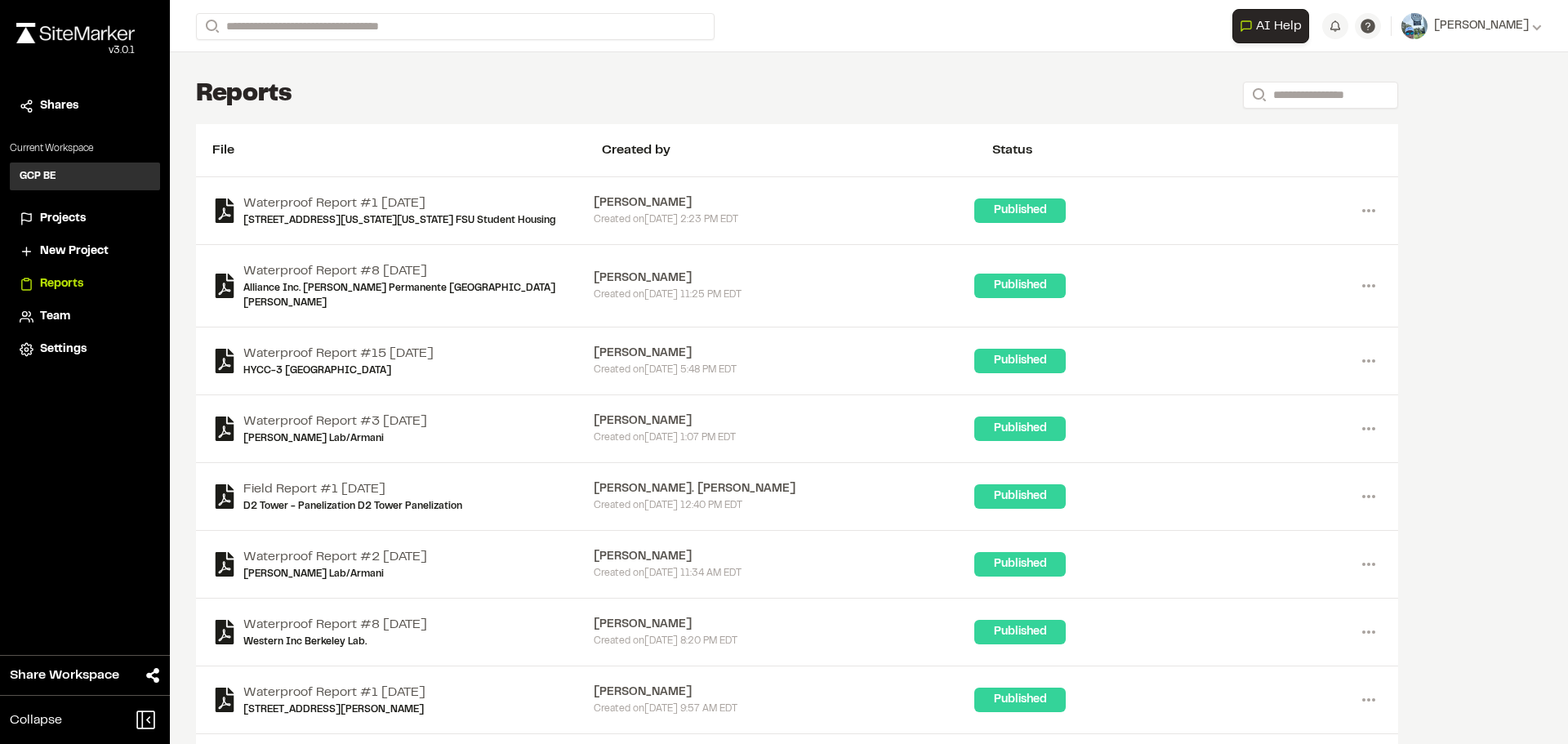
click at [61, 212] on span "Projects" at bounding box center [63, 218] width 46 height 18
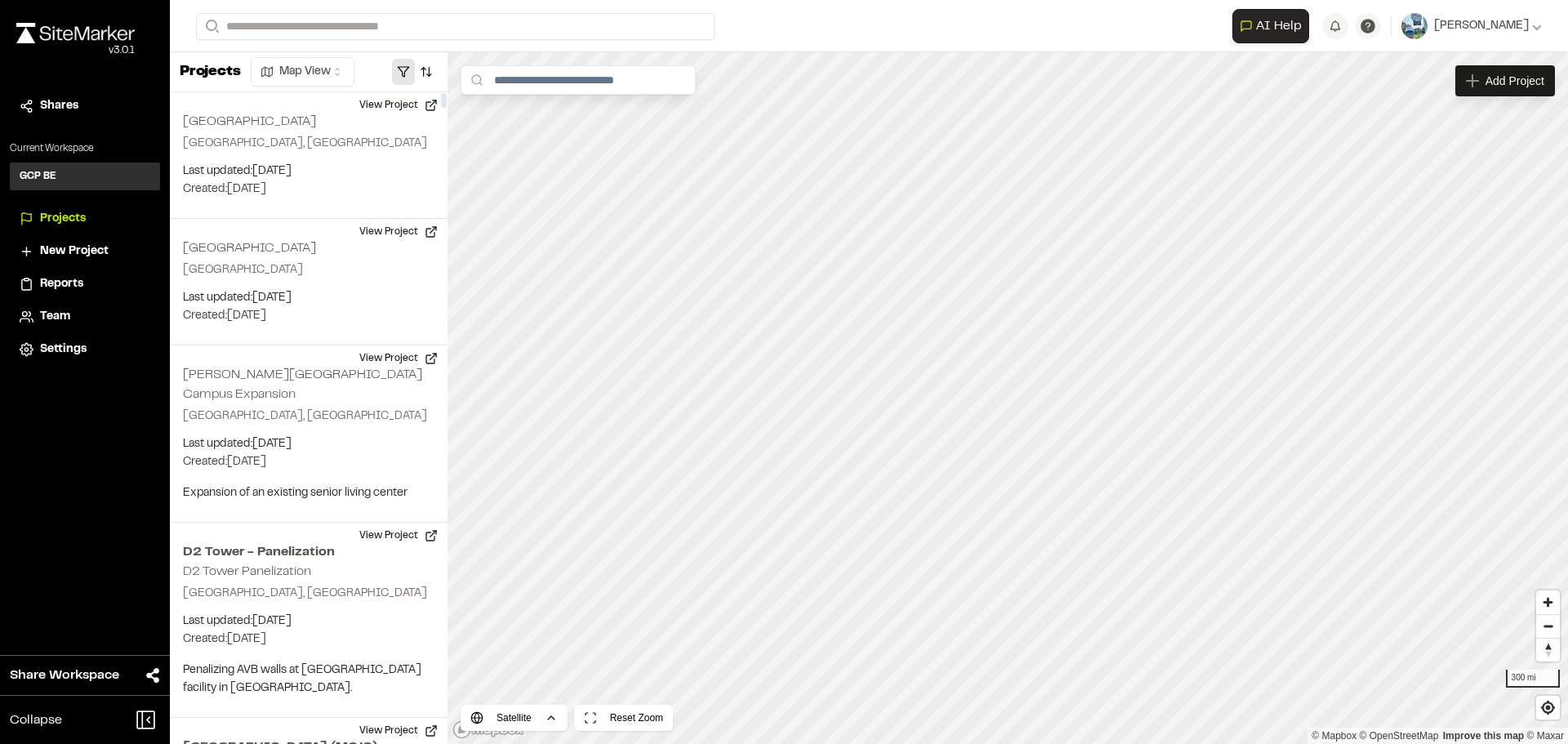
click at [399, 67] on button "button" at bounding box center [404, 71] width 23 height 26
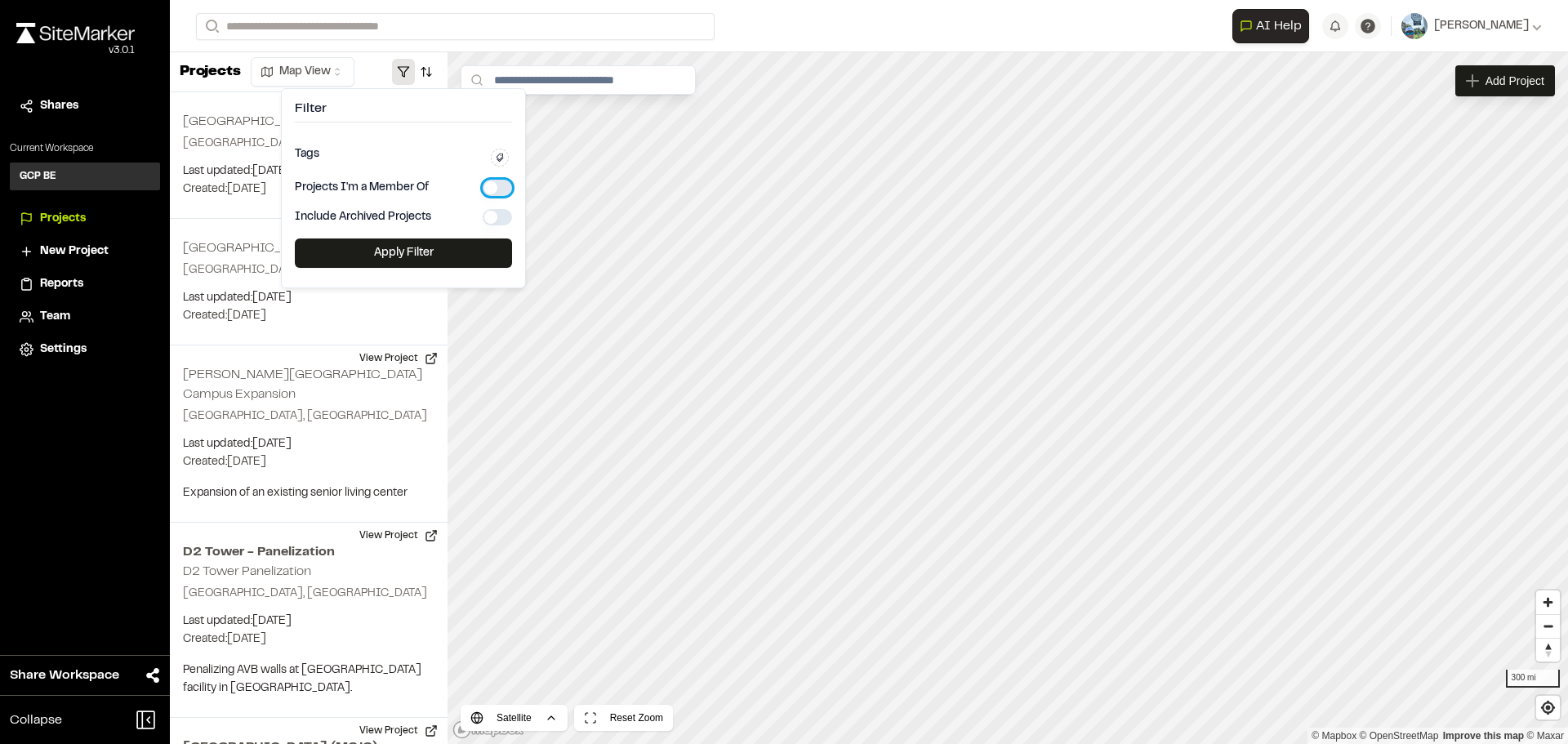
click at [488, 181] on button "button" at bounding box center [497, 187] width 29 height 16
click at [416, 253] on button "Apply Filter" at bounding box center [403, 253] width 217 height 29
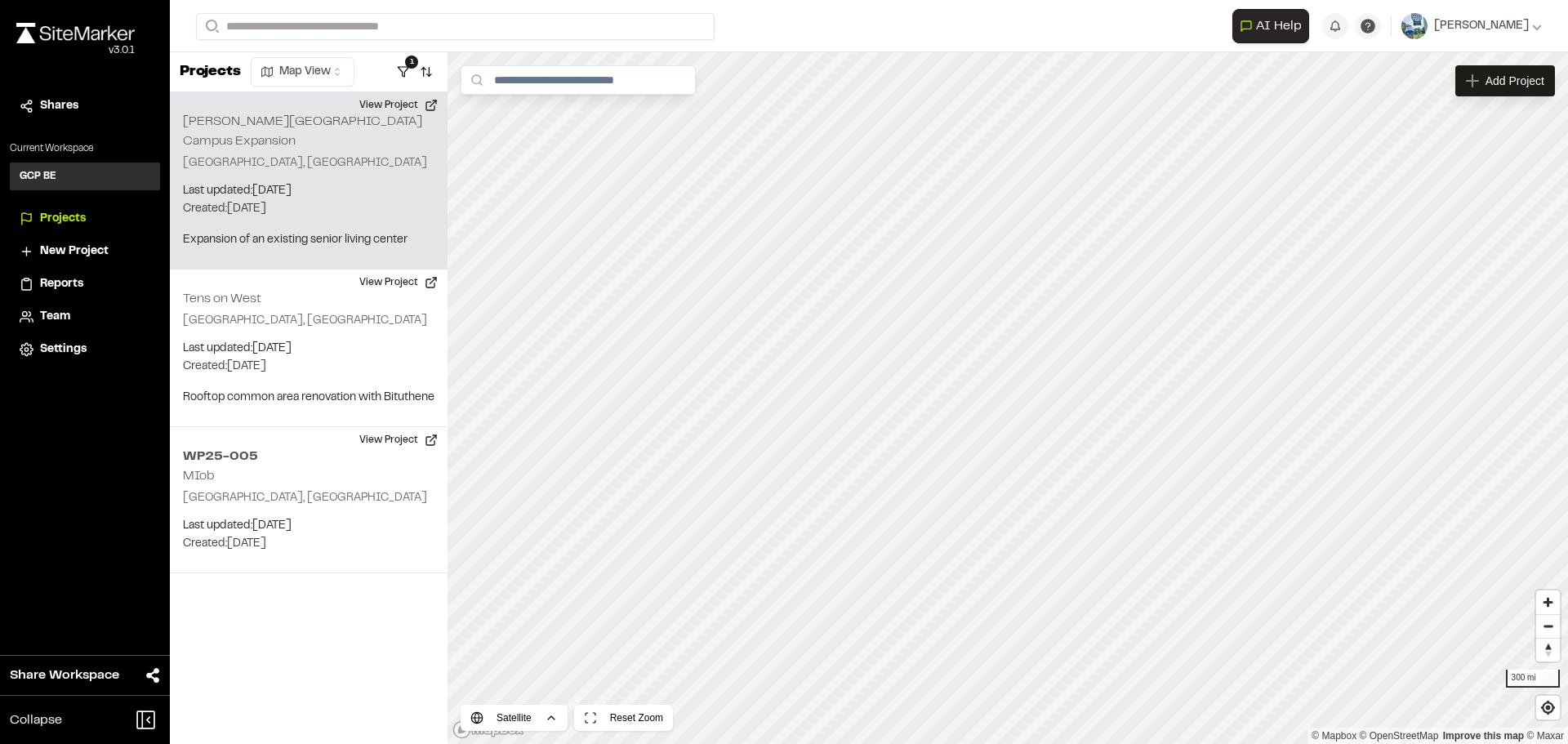
click at [272, 182] on p "Last updated: Sep 29, 2025" at bounding box center [308, 191] width 252 height 18
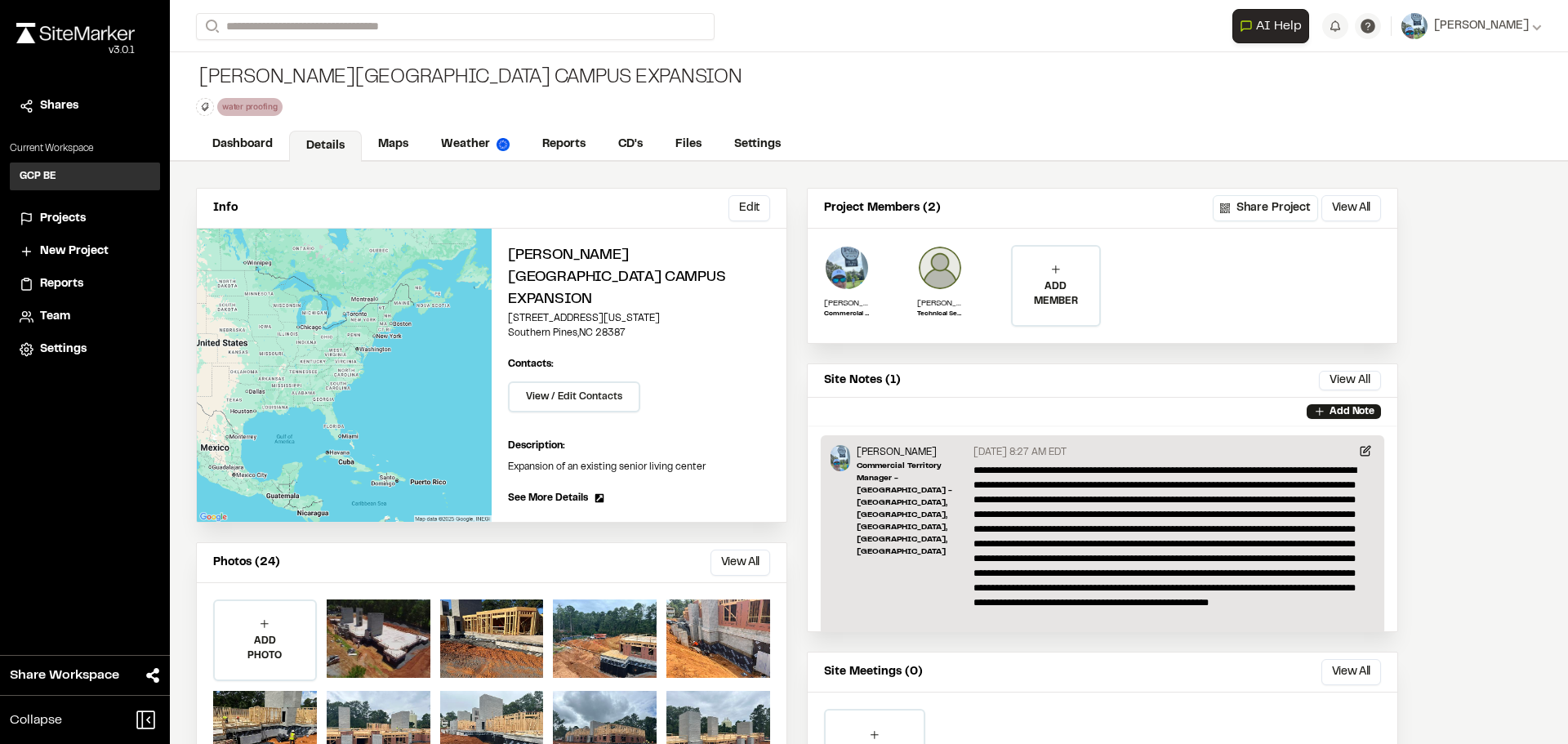
click at [950, 368] on div "Site Notes (1) View All ... Close" at bounding box center [1103, 380] width 590 height 33
